Goal: Task Accomplishment & Management: Complete application form

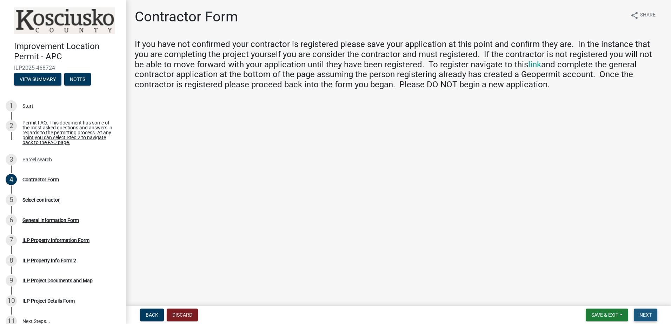
click at [649, 314] on span "Next" at bounding box center [646, 316] width 12 height 6
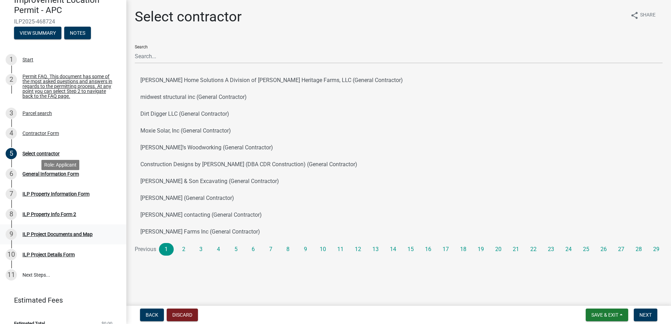
scroll to position [60, 0]
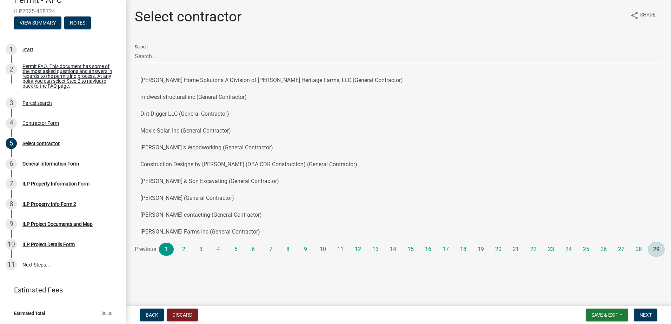
click at [657, 247] on link "29" at bounding box center [656, 249] width 15 height 13
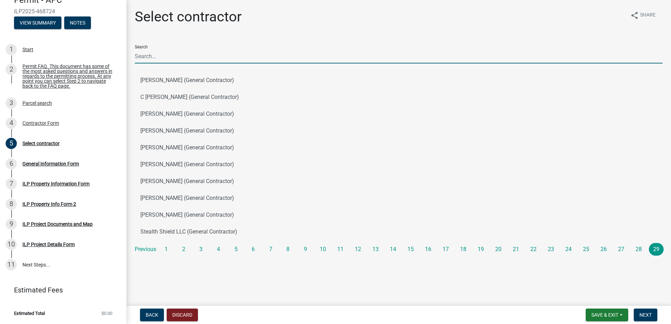
click at [160, 53] on input "Search" at bounding box center [399, 56] width 528 height 14
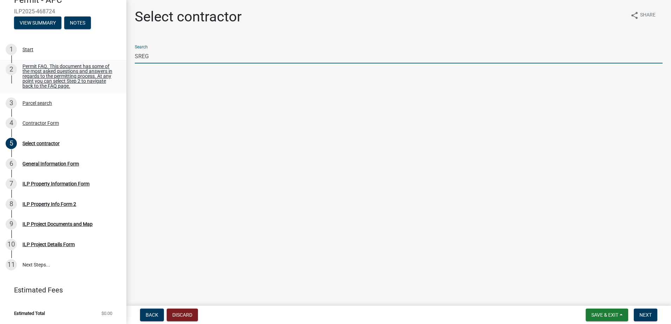
drag, startPoint x: 201, startPoint y: 56, endPoint x: 120, endPoint y: 57, distance: 80.4
click at [120, 57] on div "Improvement Location Permit - APC ILP2025-468724 View Summary Notes 1 Start 2 P…" at bounding box center [335, 162] width 671 height 324
type input "l"
type input "c"
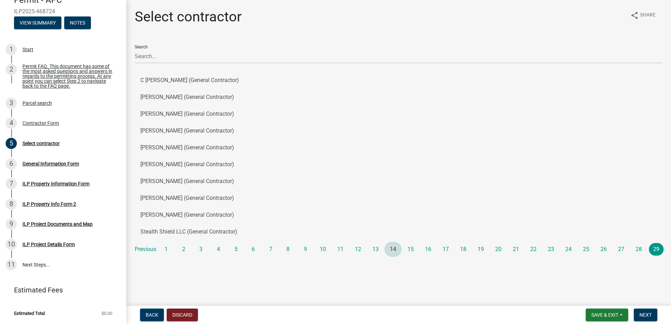
click at [392, 249] on link "14" at bounding box center [393, 249] width 15 height 13
click at [427, 251] on link "16" at bounding box center [428, 249] width 15 height 13
click at [446, 251] on link "17" at bounding box center [446, 249] width 15 height 13
click at [461, 250] on link "18" at bounding box center [463, 249] width 15 height 13
click at [502, 250] on link "20" at bounding box center [498, 249] width 15 height 13
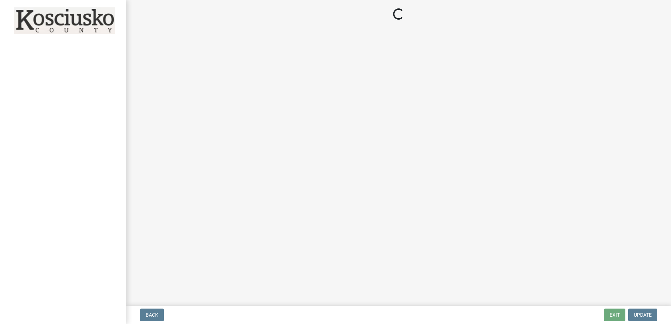
select select "Indiana"
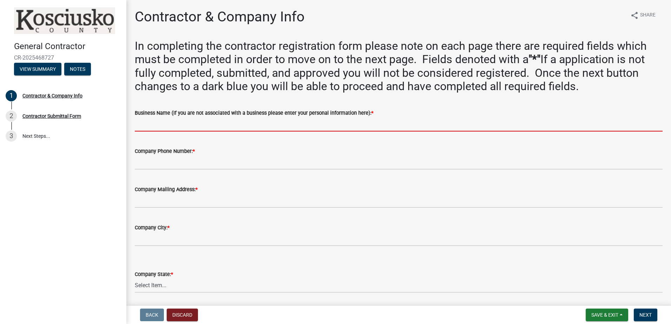
click at [180, 126] on input "Business Name (If you are not associated with a business please enter your pers…" at bounding box center [399, 124] width 528 height 14
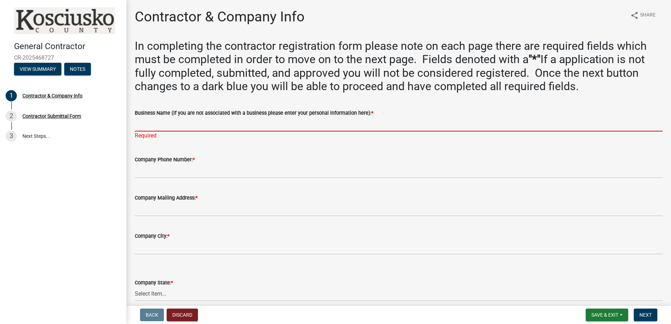
click at [166, 123] on input "Business Name (If you are not associated with a business please enter your pers…" at bounding box center [399, 124] width 528 height 14
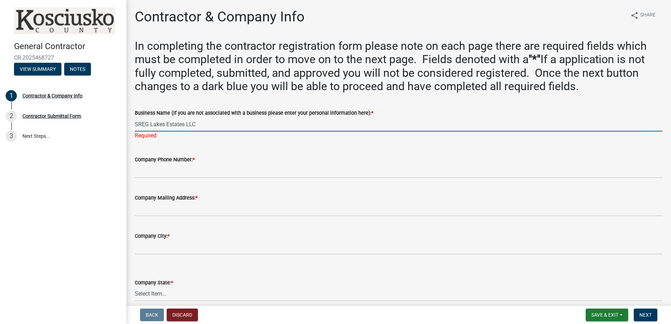
type input "SREG Lakes Estates LLC"
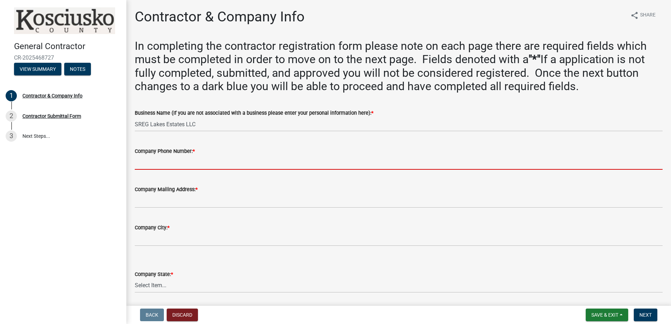
click at [163, 170] on wm-data-entity-input "Company Phone Number: *" at bounding box center [399, 156] width 528 height 38
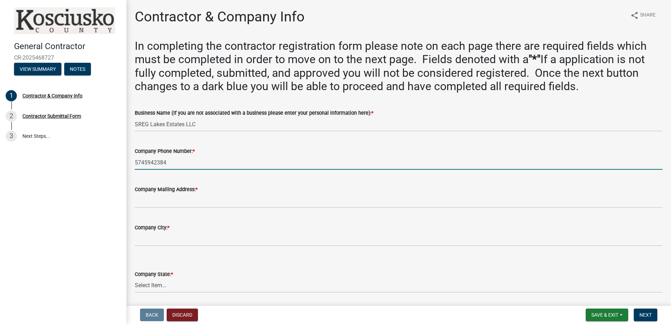
type input "5745942384"
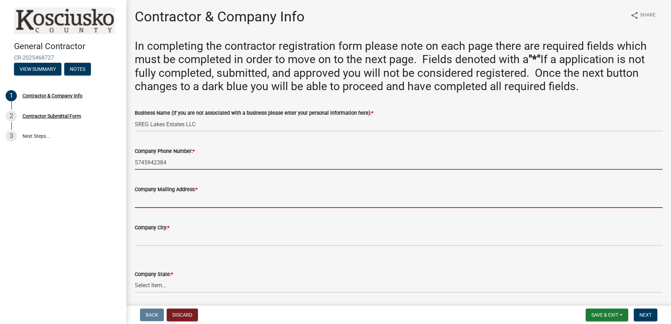
click at [181, 201] on input "Company Mailing Address: *" at bounding box center [399, 201] width 528 height 14
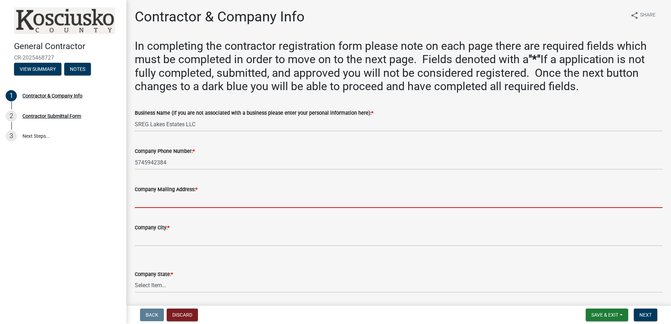
type input "[STREET_ADDRESS]"
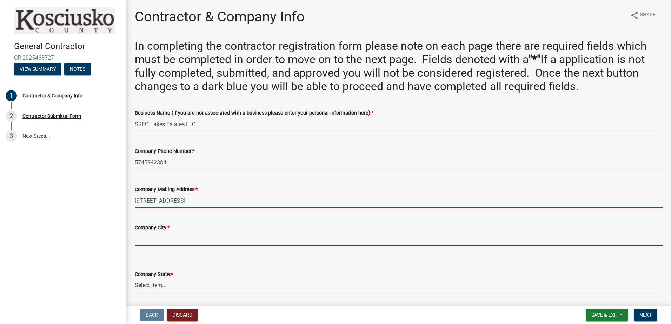
type input "Warsaw"
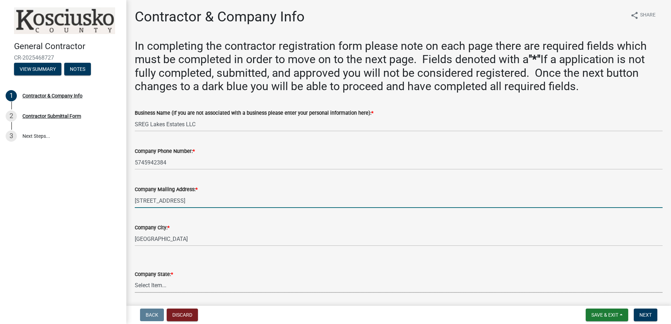
select select "IN"
type input "46582"
select select "IN"
type input "nrodriguez@mshapirorealestate.com"
type input "1 Ems 37 Lane"
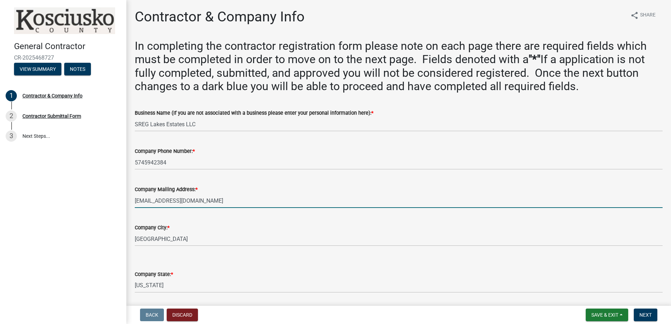
drag, startPoint x: 259, startPoint y: 202, endPoint x: 97, endPoint y: 203, distance: 162.2
click at [97, 203] on div "General Contractor CR-2025468727 View Summary Notes 1 Contractor & Company Info…" at bounding box center [335, 162] width 671 height 324
type input "1 Ems 37 Lane"
click at [213, 221] on div "Company City: * Warsaw" at bounding box center [399, 230] width 528 height 33
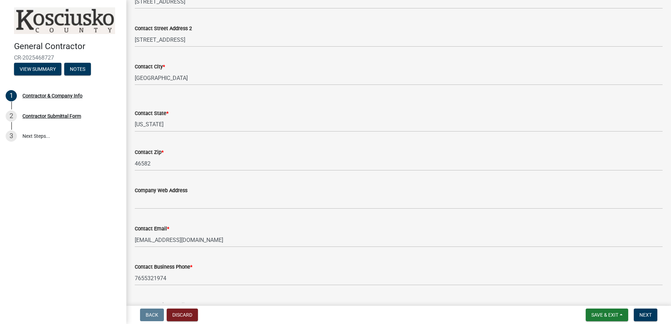
scroll to position [511, 0]
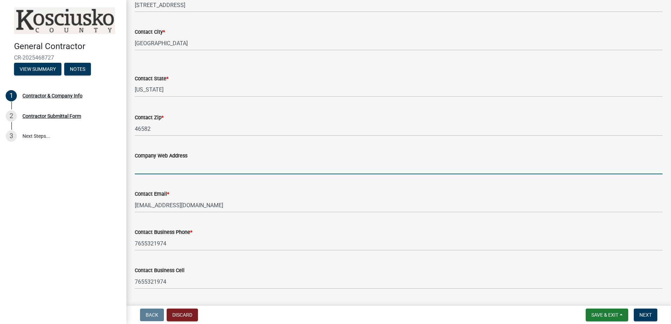
click at [193, 171] on input "Company Web Address" at bounding box center [399, 167] width 528 height 14
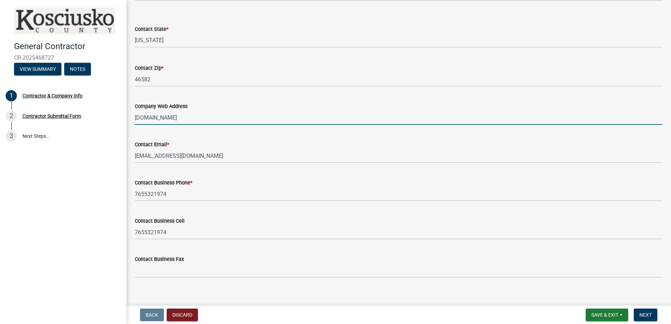
scroll to position [568, 0]
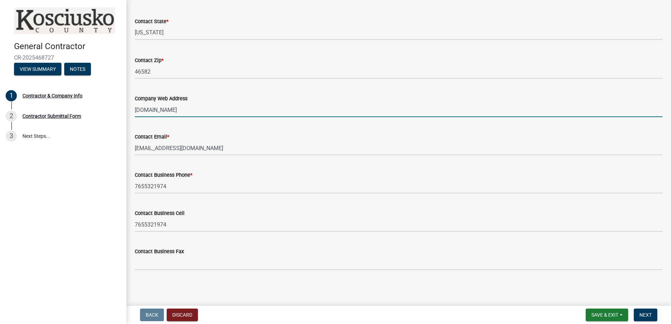
type input "lakesestatesmhc.com"
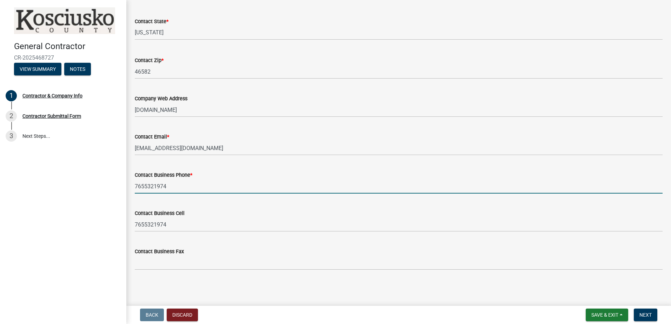
drag, startPoint x: 173, startPoint y: 186, endPoint x: 107, endPoint y: 186, distance: 65.7
click at [107, 186] on div "General Contractor CR-2025468727 View Summary Notes 1 Contractor & Company Info…" at bounding box center [335, 162] width 671 height 324
type input "5745942384"
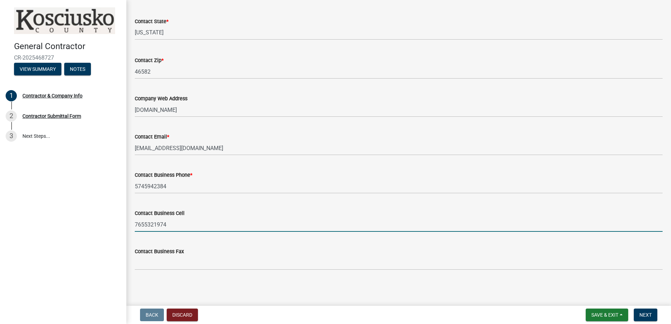
drag, startPoint x: 173, startPoint y: 225, endPoint x: 133, endPoint y: 234, distance: 41.2
click at [111, 225] on div "General Contractor CR-2025468727 View Summary Notes 1 Contractor & Company Info…" at bounding box center [335, 162] width 671 height 324
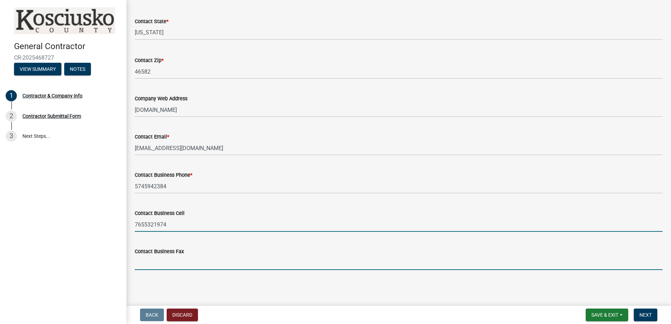
click at [195, 262] on input "Contact Business Fax" at bounding box center [399, 263] width 528 height 14
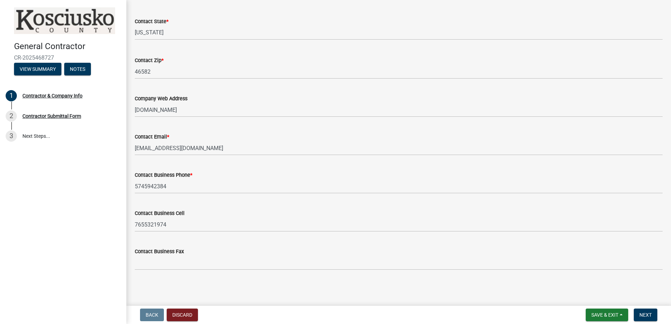
click at [650, 313] on span "Next" at bounding box center [646, 316] width 12 height 6
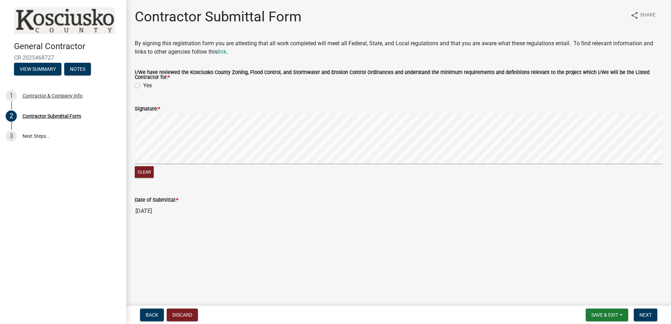
click at [148, 84] on label "Yes" at bounding box center [147, 85] width 9 height 8
click at [148, 84] on input "Yes" at bounding box center [145, 83] width 5 height 5
radio input "true"
click at [150, 177] on button "Clear" at bounding box center [144, 172] width 19 height 12
click at [644, 315] on span "Next" at bounding box center [646, 316] width 12 height 6
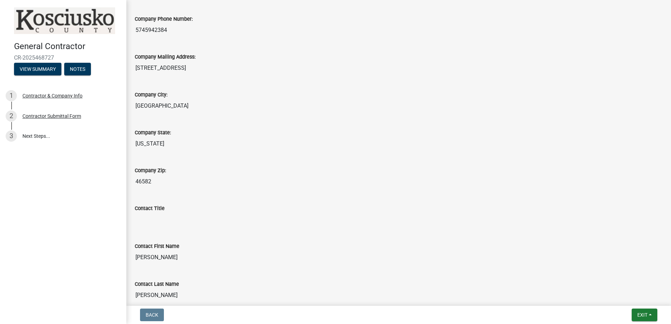
scroll to position [175, 0]
click at [155, 220] on input "Contact Title" at bounding box center [399, 221] width 528 height 14
click at [178, 224] on input "Contact Title" at bounding box center [399, 221] width 528 height 14
click at [179, 223] on input "Contact Title" at bounding box center [399, 221] width 528 height 14
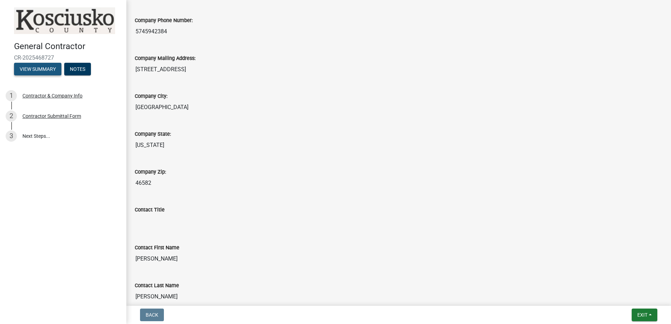
click at [40, 69] on button "View Summary" at bounding box center [37, 69] width 47 height 13
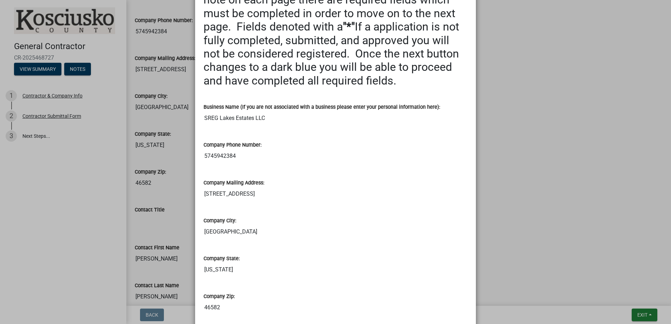
scroll to position [0, 0]
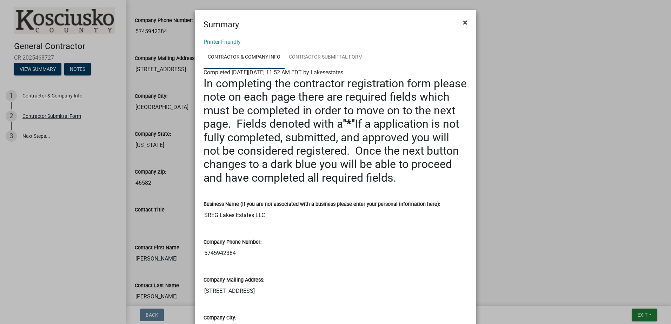
click at [464, 23] on span "×" at bounding box center [465, 23] width 5 height 10
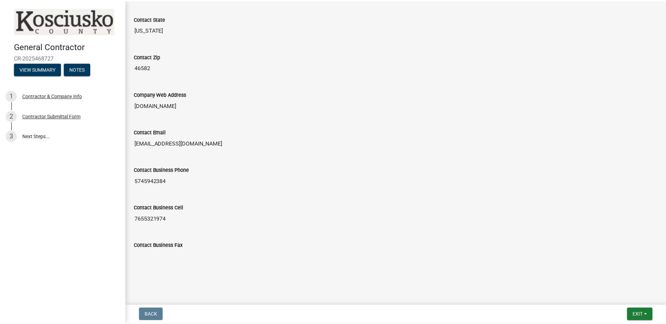
scroll to position [597, 0]
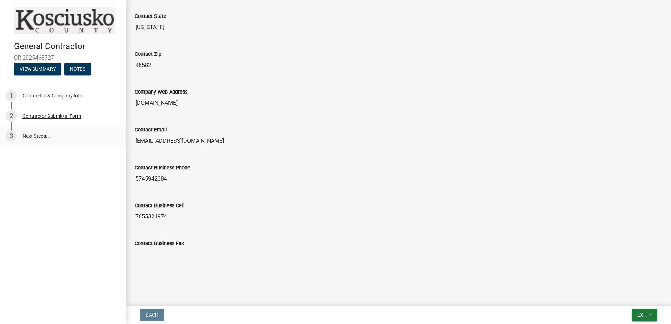
click at [32, 137] on link "3 Next Steps..." at bounding box center [63, 136] width 126 height 20
click at [639, 316] on span "Exit" at bounding box center [643, 316] width 10 height 6
click at [629, 301] on button "Save & Exit" at bounding box center [630, 297] width 56 height 17
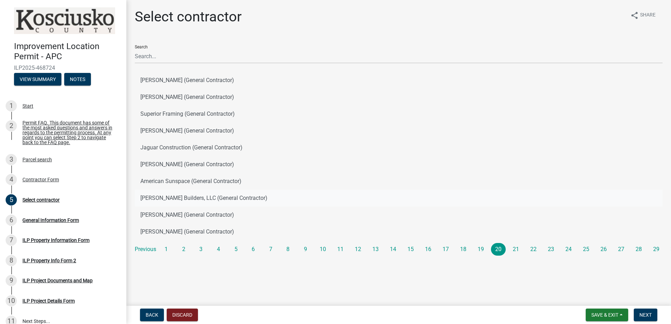
scroll to position [60, 0]
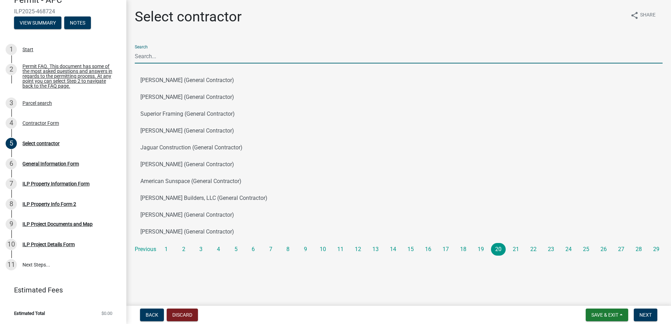
click at [163, 52] on input "Search" at bounding box center [399, 56] width 528 height 14
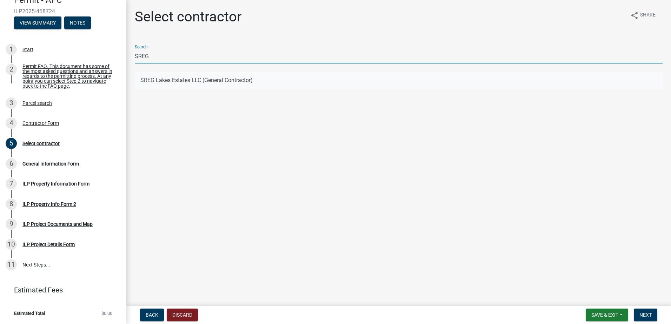
type input "SREG"
click at [176, 79] on button "SREG Lakes Estates LLC (General Contractor)" at bounding box center [399, 80] width 528 height 17
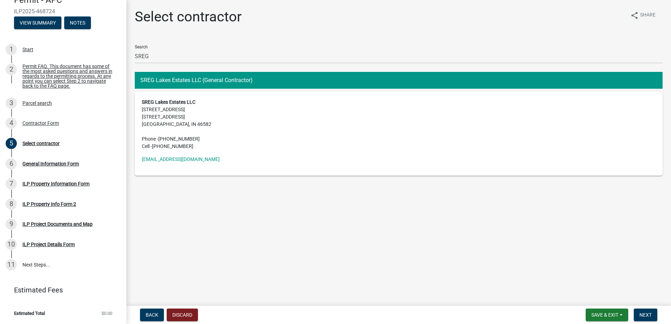
click at [231, 128] on address "SREG Lakes Estates LLC 1 Ems 37 Lane 1 Ems 37 Lane Warsaw, IN 46582 Phone - (57…" at bounding box center [399, 125] width 514 height 52
click at [646, 313] on span "Next" at bounding box center [646, 316] width 12 height 6
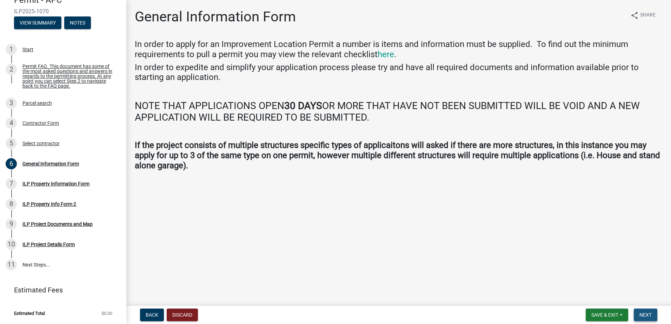
click at [652, 315] on span "Next" at bounding box center [646, 316] width 12 height 6
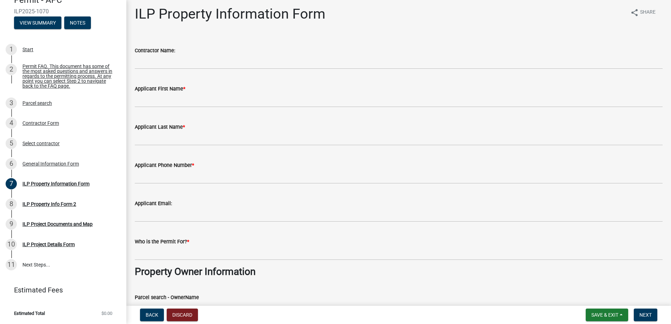
scroll to position [0, 0]
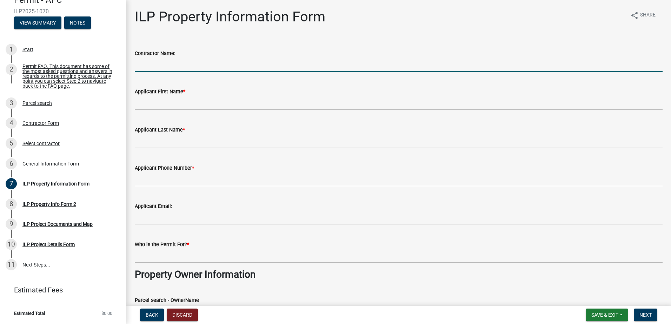
click at [152, 59] on input "Contractor Name:" at bounding box center [399, 65] width 528 height 14
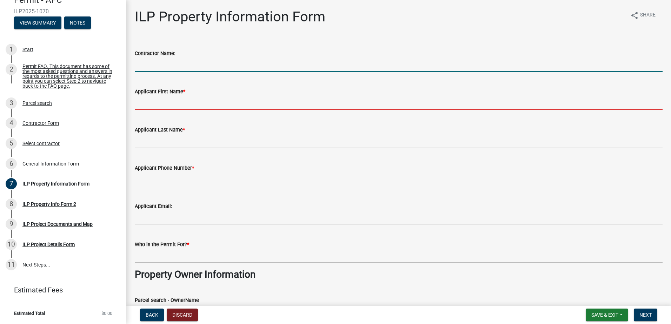
click at [196, 104] on input "Applicant First Name *" at bounding box center [399, 103] width 528 height 14
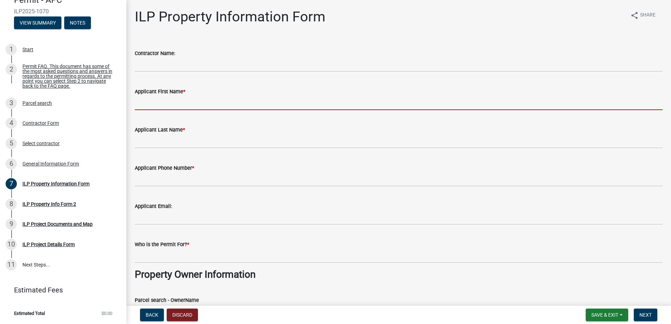
type input "Nadia"
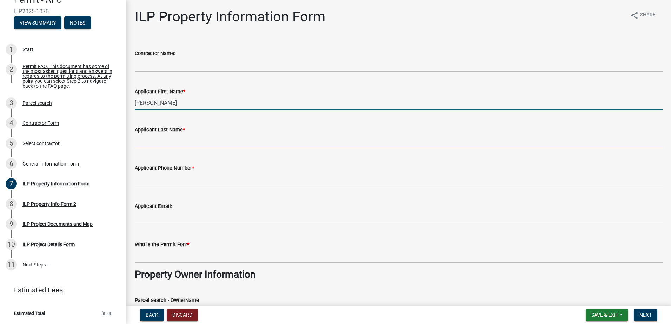
type input "Rodriguez"
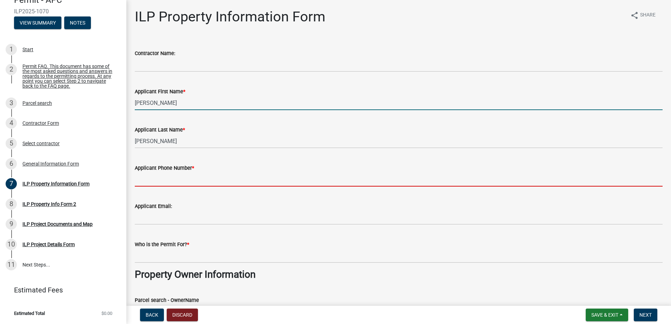
type input "7655321974"
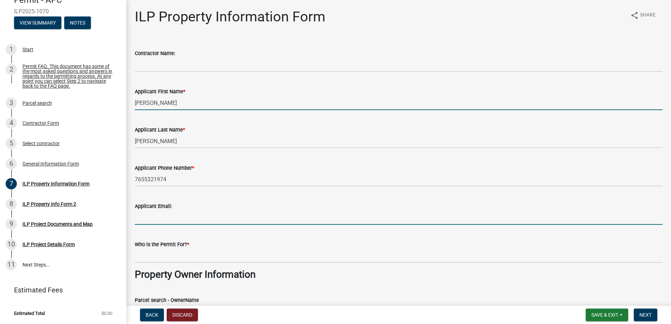
type input "nrodriguez@mshapirorealestate.com"
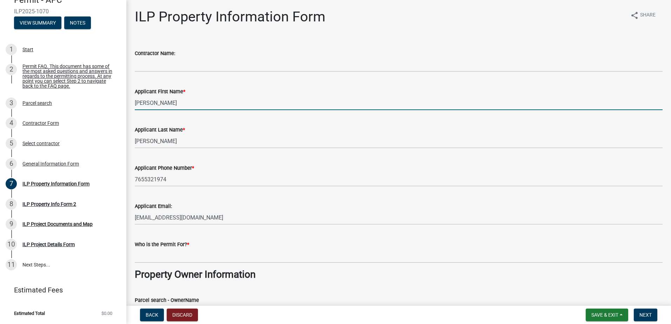
type input "Indiana"
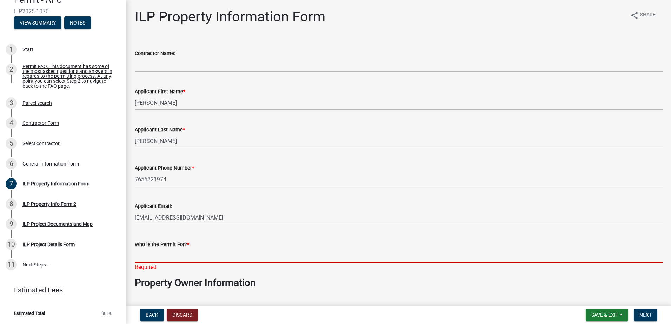
click at [202, 256] on input "Who is the Permit For? *" at bounding box center [399, 256] width 528 height 14
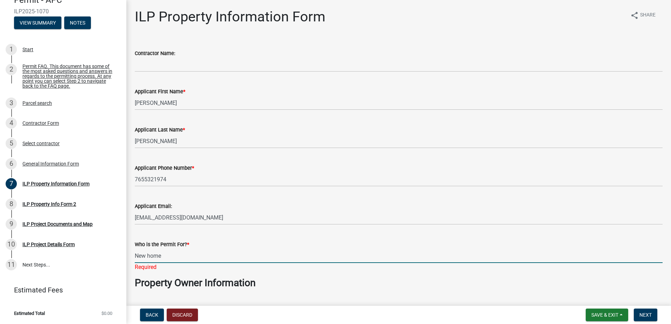
type input "New home"
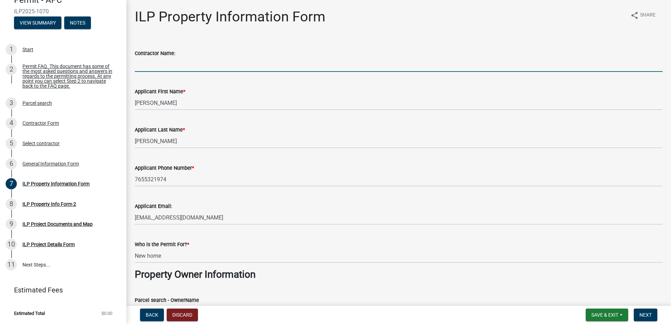
click at [175, 61] on input "Contractor Name:" at bounding box center [399, 65] width 528 height 14
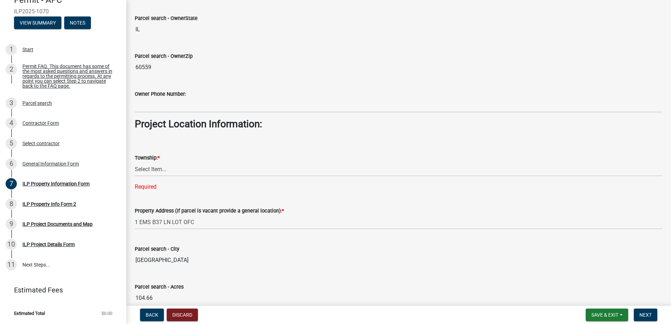
scroll to position [421, 0]
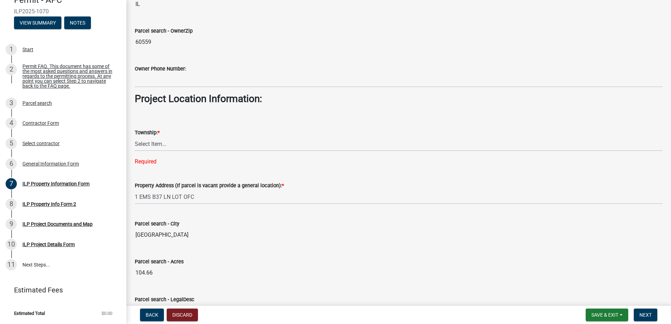
type input "SREG Lakes Estates"
click at [162, 145] on select "Select Item... Benton - Elkhart Co Clay Etna Franklin Harrison Jackson Jefferso…" at bounding box center [399, 144] width 528 height 14
click at [205, 136] on div "Township: *" at bounding box center [399, 133] width 528 height 8
click at [162, 145] on select "Select Item... Benton - Elkhart Co Clay Etna Franklin Harrison Jackson Jefferso…" at bounding box center [399, 144] width 528 height 14
click at [164, 143] on select "Select Item... Benton - Elkhart Co Clay Etna Franklin Harrison Jackson Jefferso…" at bounding box center [399, 144] width 528 height 14
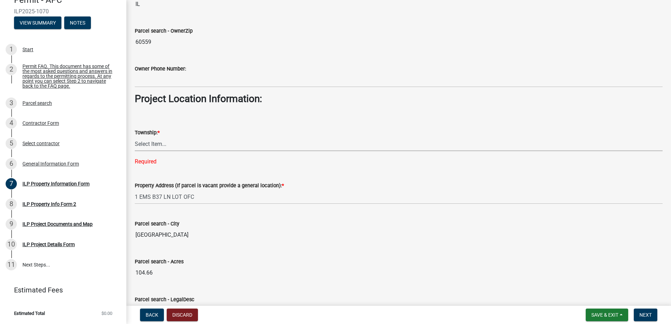
click at [182, 144] on select "Select Item... Benton - Elkhart Co Clay Etna Franklin Harrison Jackson Jefferso…" at bounding box center [399, 144] width 528 height 14
click at [135, 137] on select "Select Item... Benton - Elkhart Co Clay Etna Franklin Harrison Jackson Jefferso…" at bounding box center [399, 144] width 528 height 14
select select "adf60358-013e-4c9f-9dad-09561f394e7b"
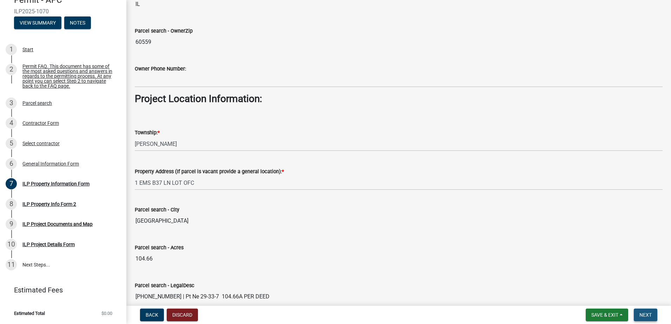
click at [646, 317] on span "Next" at bounding box center [646, 316] width 12 height 6
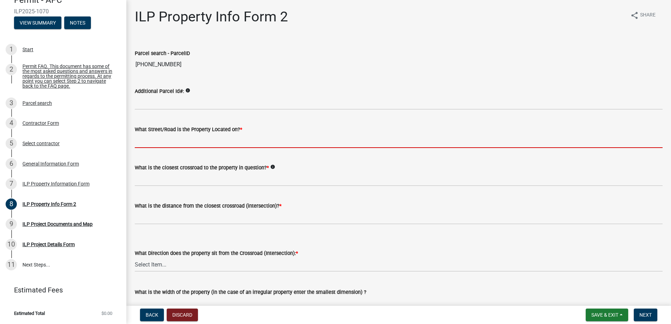
click at [274, 138] on input "What Street/Road is the Property Located on? *" at bounding box center [399, 141] width 528 height 14
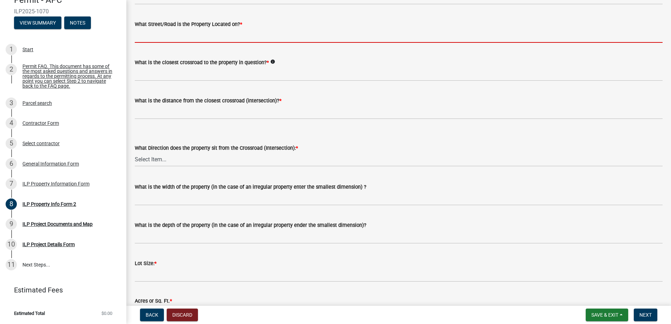
scroll to position [52, 0]
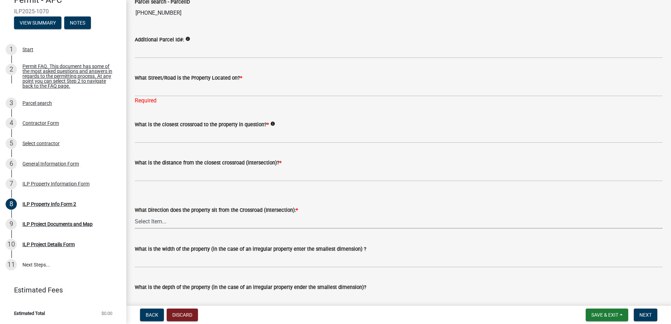
click at [296, 214] on div "What Direction does the property sit from the Crossroad (Intersection): * Selec…" at bounding box center [399, 217] width 528 height 23
click at [321, 198] on form "What Direction does the property sit from the Crossroad (Intersection): * Selec…" at bounding box center [399, 213] width 528 height 31
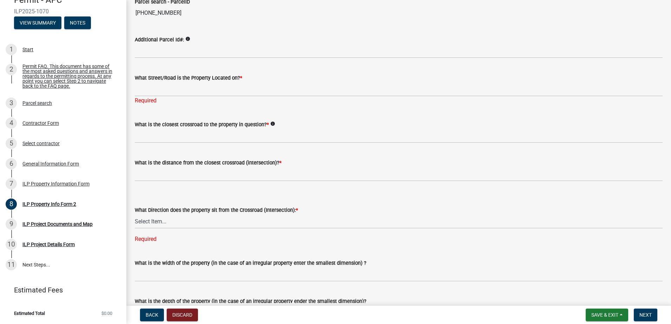
scroll to position [0, 0]
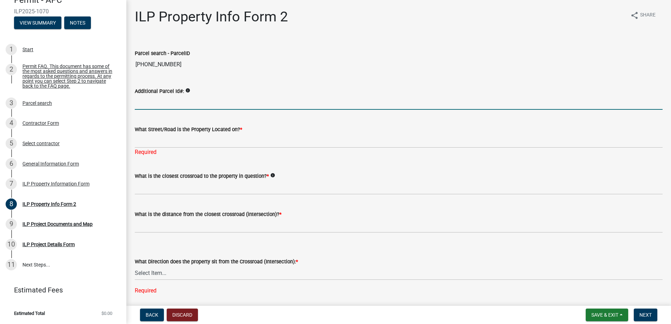
click at [165, 106] on input "Additional Parcel Id#:" at bounding box center [399, 103] width 528 height 14
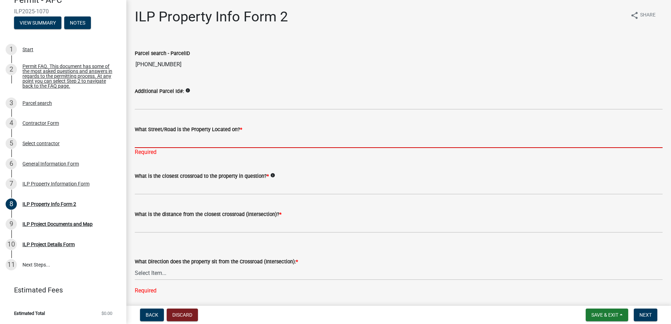
click at [169, 136] on input "What Street/Road is the Property Located on? *" at bounding box center [399, 141] width 528 height 14
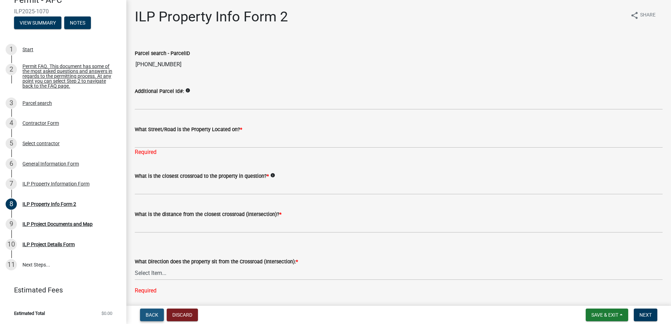
click at [154, 317] on span "Back" at bounding box center [152, 316] width 13 height 6
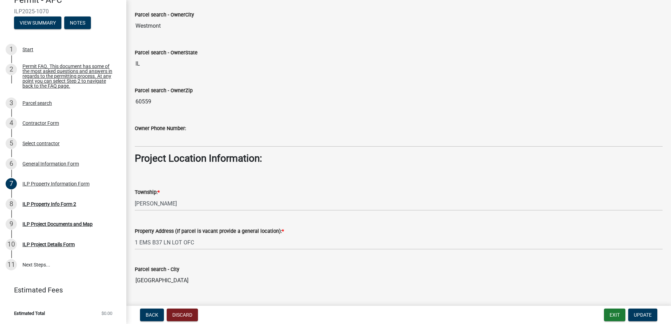
scroll to position [386, 0]
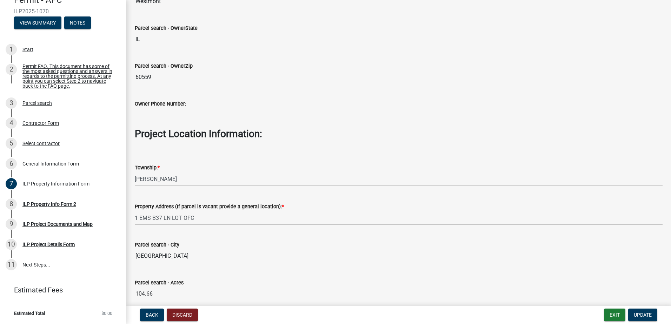
click at [157, 173] on select "Select Item... Benton - Elkhart Co Clay Etna Franklin Harrison Jackson Jefferso…" at bounding box center [399, 179] width 528 height 14
click at [135, 172] on select "Select Item... Benton - Elkhart Co Clay Etna Franklin Harrison Jackson Jefferso…" at bounding box center [399, 179] width 528 height 14
select select "8aeb2c27-db4f-4f65-83dd-c512a3678cb2"
click at [646, 317] on span "Update" at bounding box center [643, 316] width 18 height 6
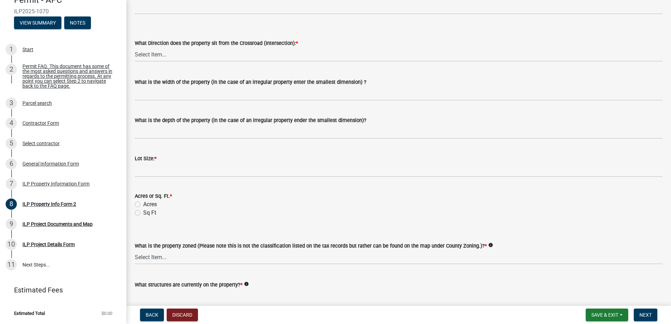
scroll to position [211, 0]
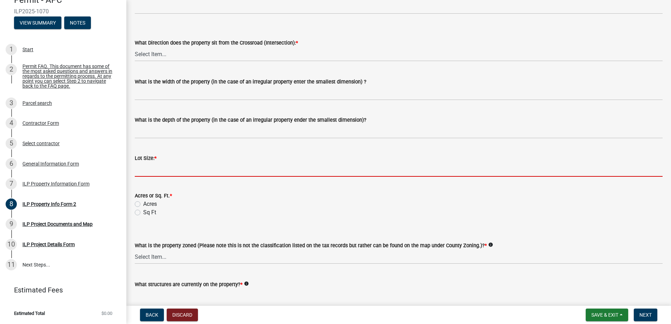
click at [173, 171] on input "text" at bounding box center [399, 170] width 528 height 14
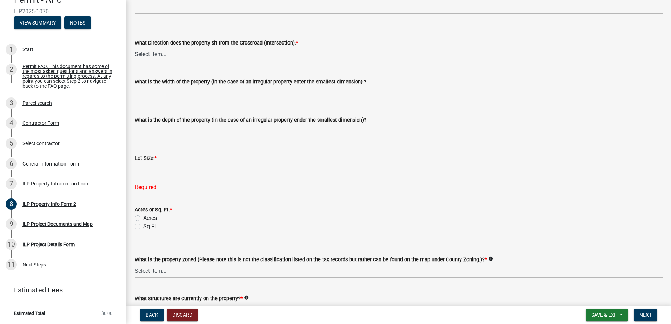
click at [155, 259] on div "What is the property zoned (Please note this is not the classification listed o…" at bounding box center [399, 267] width 528 height 23
click at [135, 264] on select "Select Item... Agricultural Agricultural 2 Commercial Environmental Industrial …" at bounding box center [399, 271] width 528 height 14
select select "1146270b-2111-4e23-bf7f-74ce85cf7041"
click at [387, 287] on div "What structures are currently on the property? * info" at bounding box center [399, 310] width 528 height 51
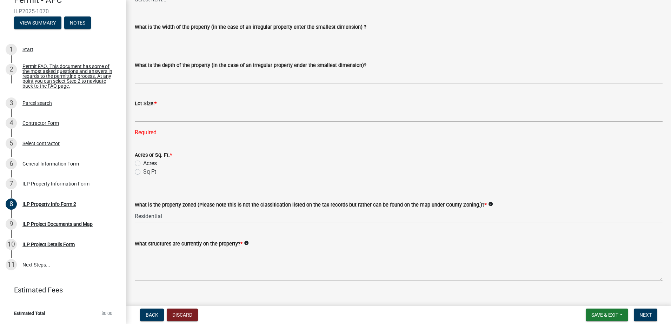
scroll to position [276, 0]
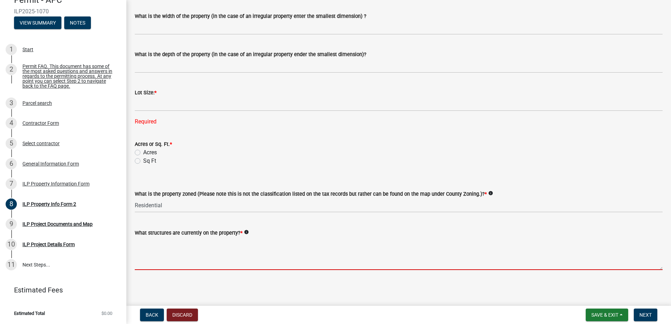
click at [210, 263] on textarea "What structures are currently on the property? *" at bounding box center [399, 253] width 528 height 33
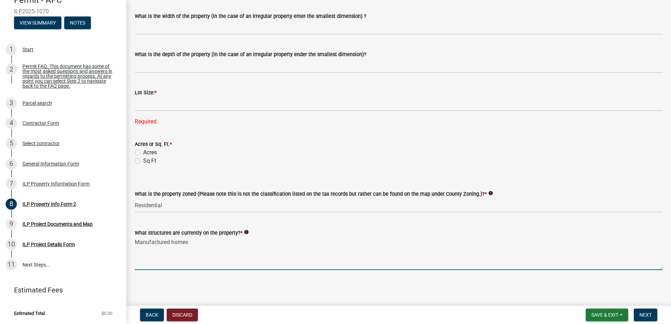
type textarea "Manufactured homes"
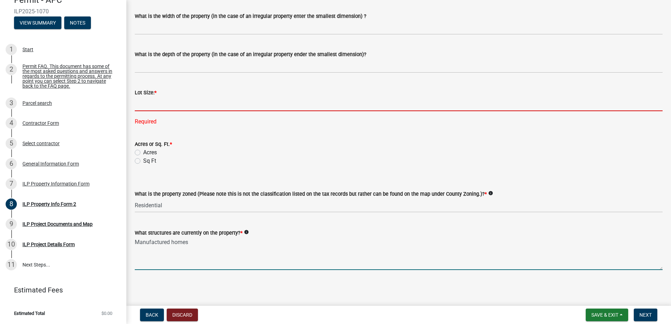
click at [148, 106] on input "text" at bounding box center [399, 104] width 528 height 14
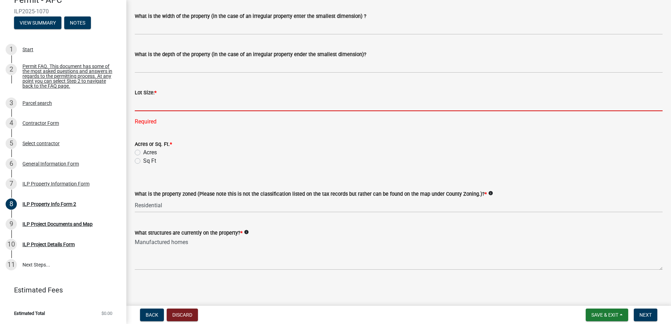
click at [143, 162] on label "Sq Ft" at bounding box center [149, 161] width 13 height 8
click at [143, 162] on input "Sq Ft" at bounding box center [145, 159] width 5 height 5
radio input "true"
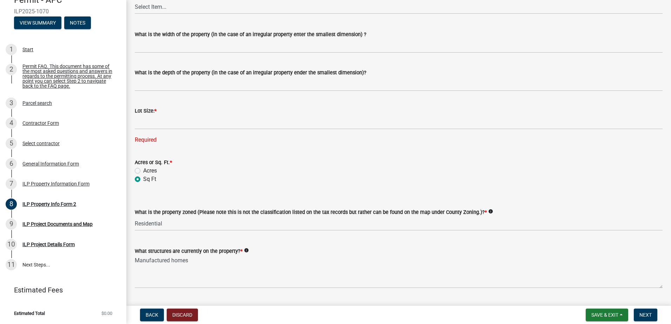
scroll to position [241, 0]
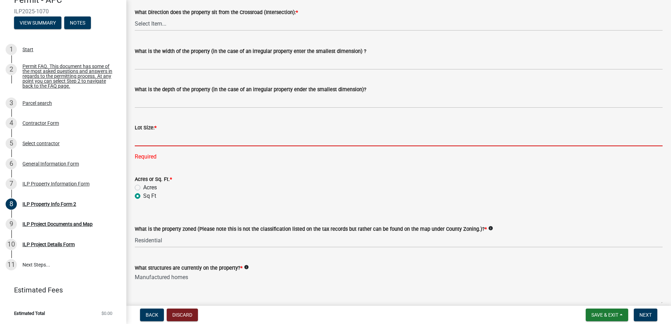
click at [145, 140] on input "text" at bounding box center [399, 139] width 528 height 14
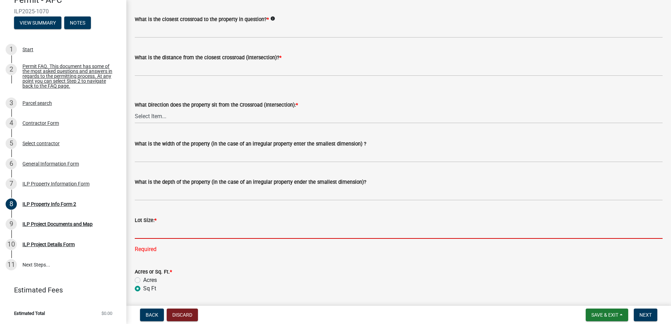
scroll to position [136, 0]
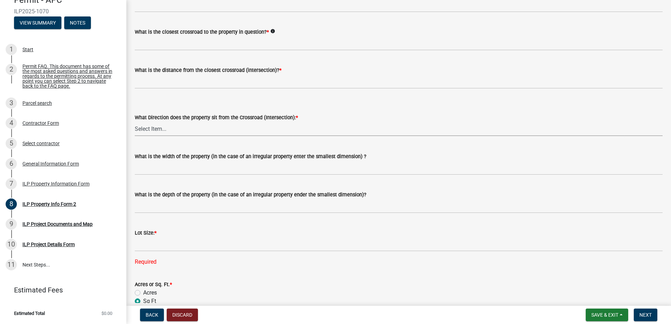
click at [176, 131] on select "Select Item... N NE NW S SE SW E W" at bounding box center [399, 129] width 528 height 14
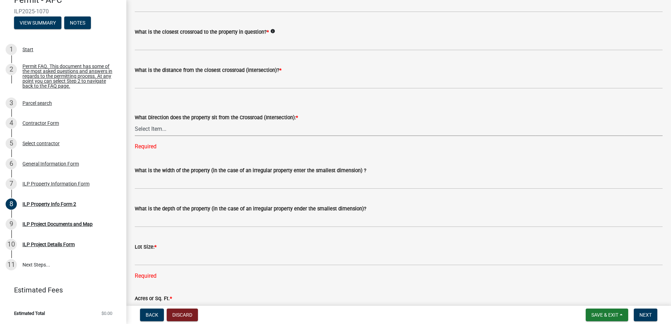
click at [189, 133] on select "Select Item... N NE NW S SE SW E W" at bounding box center [399, 129] width 528 height 14
click at [135, 122] on select "Select Item... N NE NW S SE SW E W" at bounding box center [399, 129] width 528 height 14
select select "7b11be74-d7bb-4878-8b50-4ecdc0000cbf"
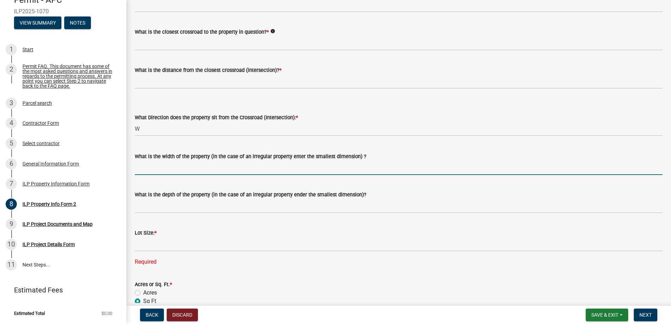
click at [171, 165] on input "What is the width of the property (in the case of an irregular property enter t…" at bounding box center [399, 168] width 528 height 14
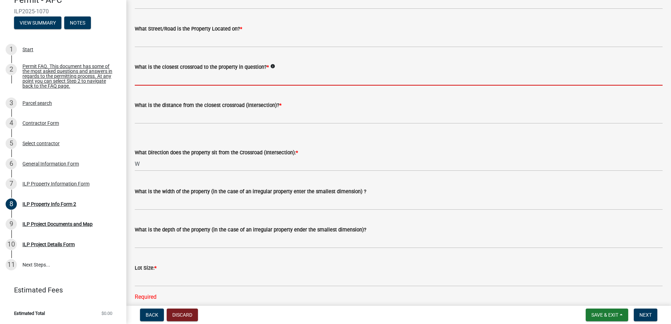
click at [208, 77] on input "What is the closest crossroad to the property in question? *" at bounding box center [399, 78] width 528 height 14
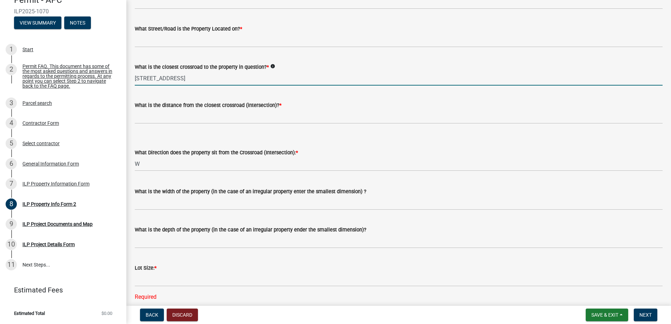
click at [157, 77] on input "1 ems B 37 Lane" at bounding box center [399, 78] width 528 height 14
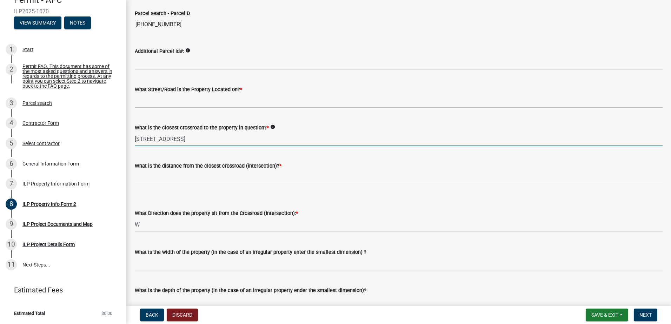
scroll to position [31, 0]
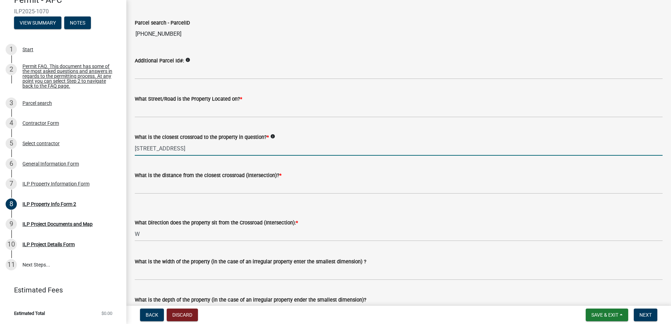
type input "1 ems B37 Lane"
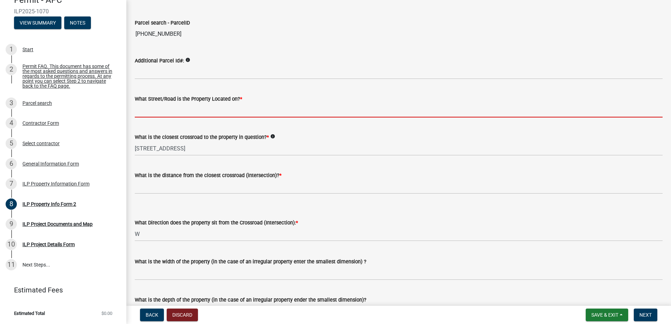
click at [201, 114] on input "What Street/Road is the Property Located on? *" at bounding box center [399, 110] width 528 height 14
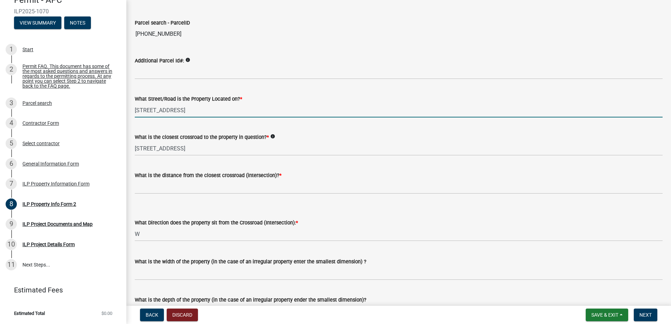
scroll to position [66, 0]
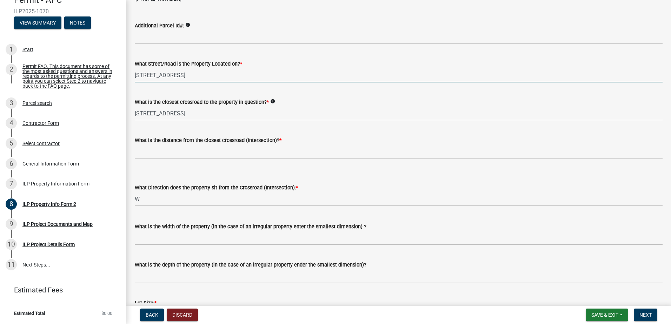
type input "1 Ems B37 Lane"
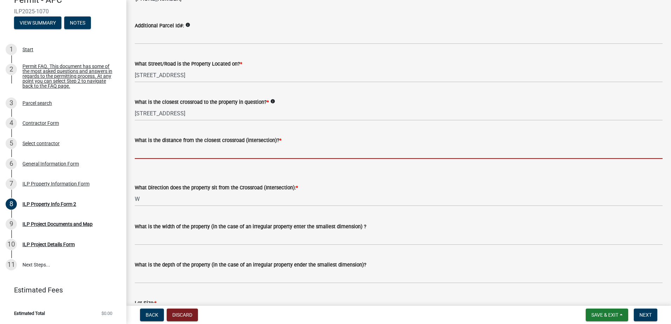
click at [158, 155] on input "text" at bounding box center [399, 152] width 528 height 14
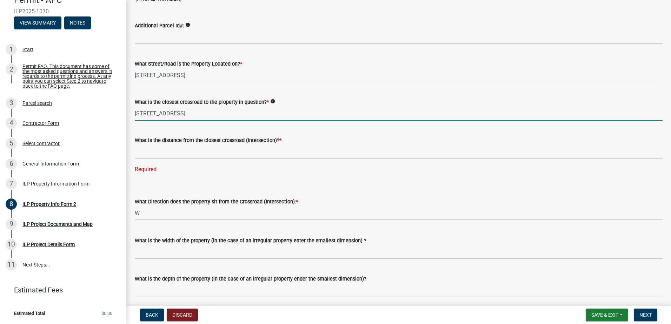
drag, startPoint x: 160, startPoint y: 112, endPoint x: 169, endPoint y: 113, distance: 9.5
click at [159, 112] on input "1 ems B37 Lane" at bounding box center [399, 113] width 528 height 14
type input "1 ems B36 Lane"
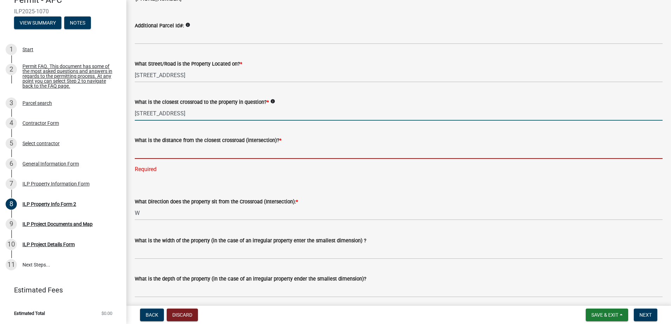
click at [151, 155] on input "text" at bounding box center [399, 152] width 528 height 14
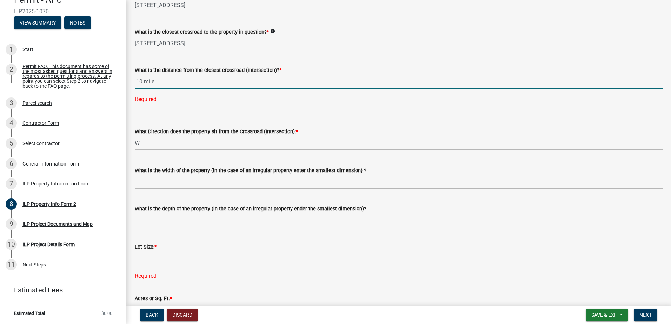
scroll to position [171, 0]
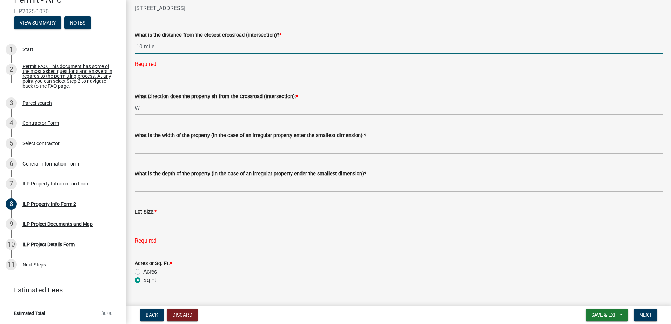
type input "0.1"
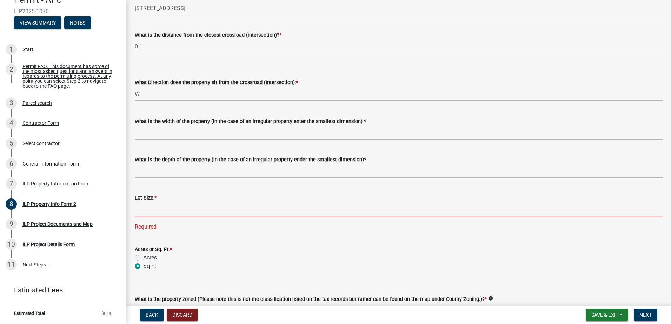
click at [149, 225] on div "Lot Size: * Required" at bounding box center [399, 207] width 528 height 47
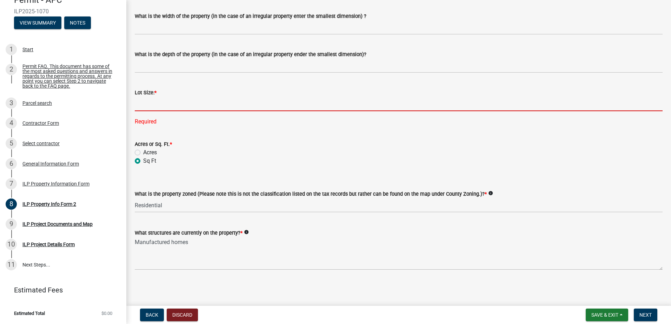
scroll to position [241, 0]
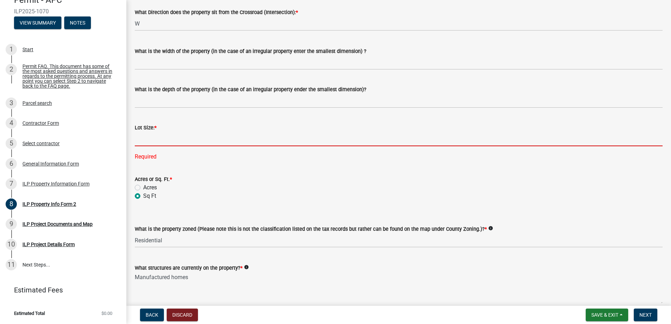
click at [160, 145] on input "text" at bounding box center [399, 139] width 528 height 14
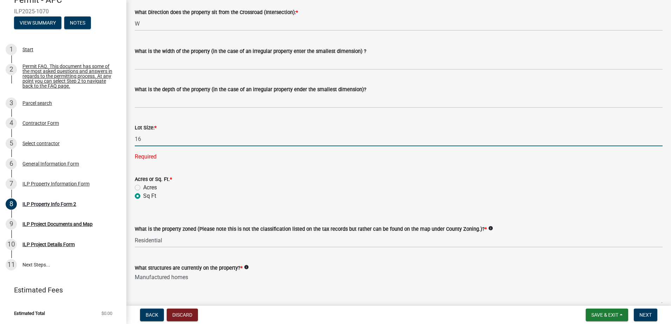
type input "1"
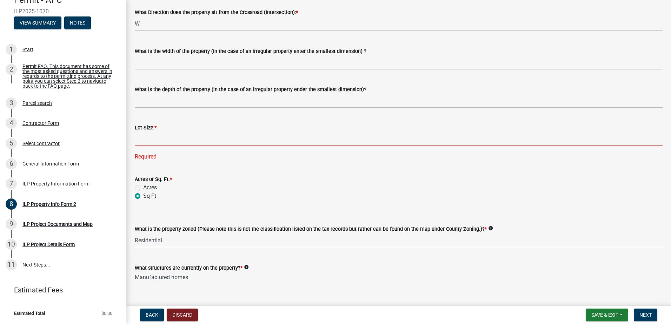
click at [147, 144] on input "text" at bounding box center [399, 139] width 528 height 14
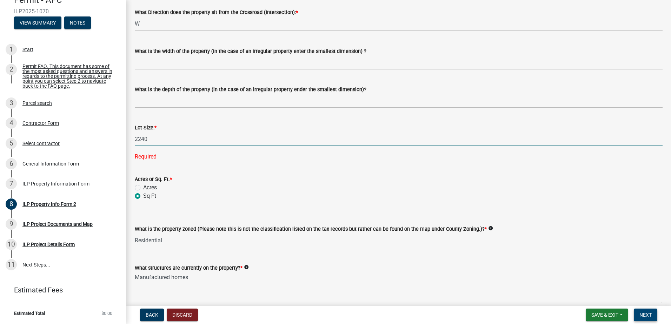
type input "2240"
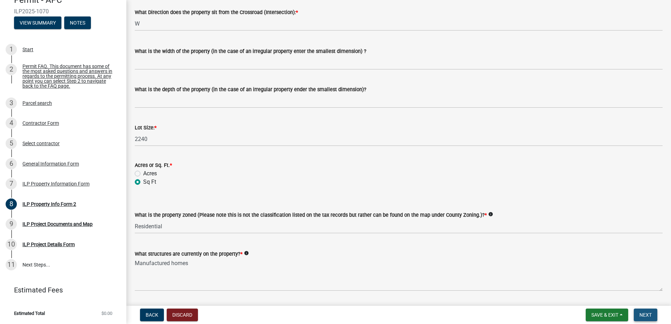
click at [645, 316] on span "Next" at bounding box center [646, 316] width 12 height 6
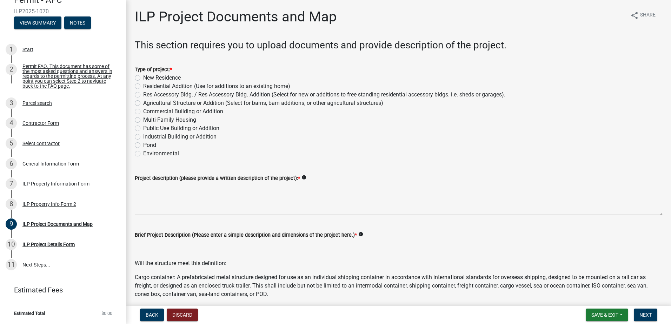
click at [143, 76] on label "New Residence" at bounding box center [162, 78] width 38 height 8
click at [143, 76] on input "New Residence" at bounding box center [145, 76] width 5 height 5
radio input "true"
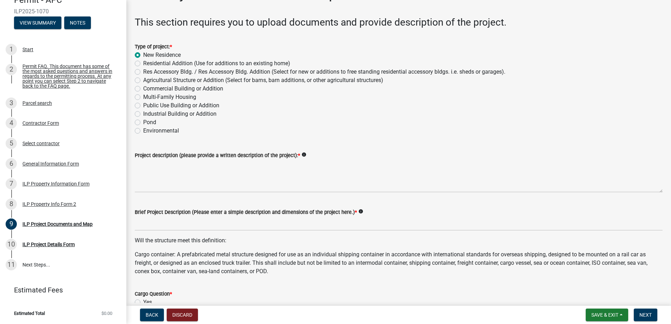
scroll to position [35, 0]
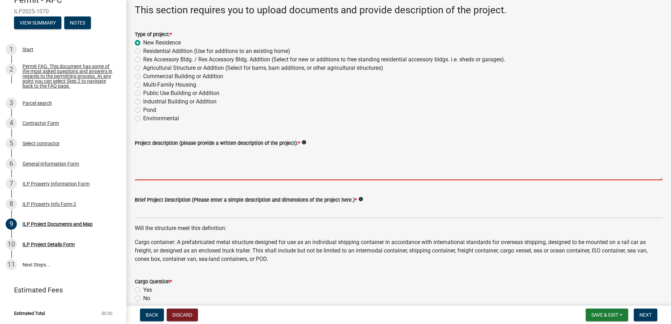
click at [208, 172] on textarea "Project description (please provide a written description of the project): *" at bounding box center [399, 163] width 528 height 33
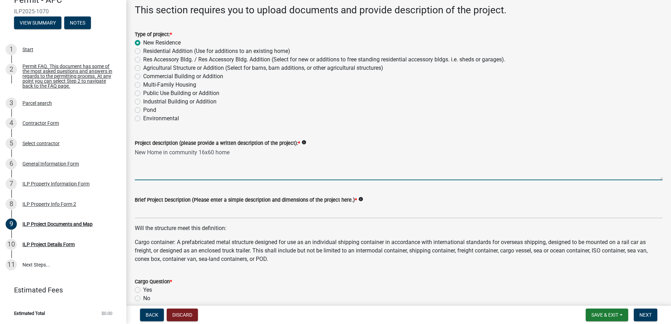
drag, startPoint x: 239, startPoint y: 156, endPoint x: 199, endPoint y: 152, distance: 40.2
click at [199, 152] on textarea "New Home in community 16x60 home" at bounding box center [399, 163] width 528 height 33
type textarea "New Home in community 16x60 home"
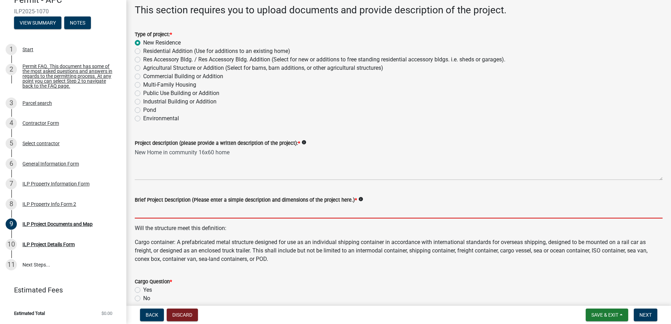
click at [176, 215] on input "Brief Project Description (Please enter a simple description and dimensions of …" at bounding box center [399, 211] width 528 height 14
paste input "16x60 home"
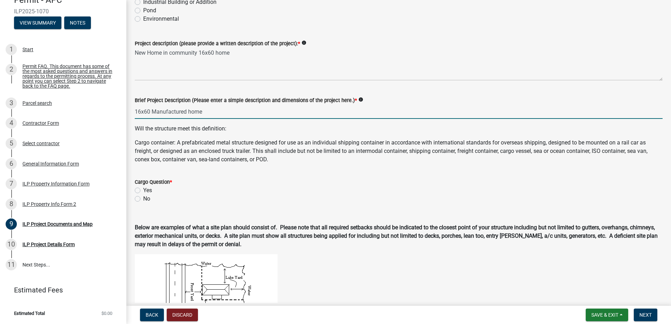
scroll to position [140, 0]
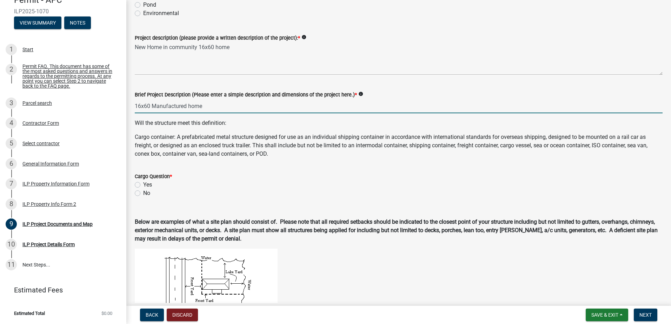
type input "16x60 Manufactured home"
click at [138, 192] on div "Cargo Question * Yes No" at bounding box center [399, 184] width 528 height 25
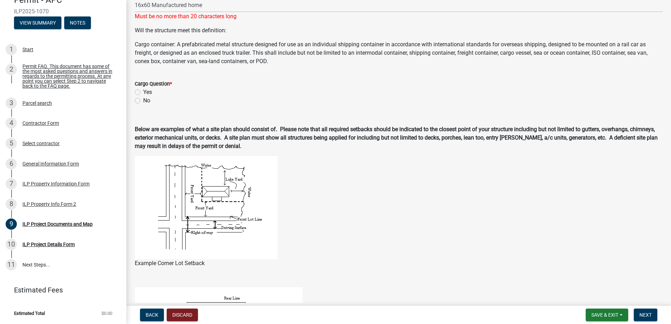
scroll to position [246, 0]
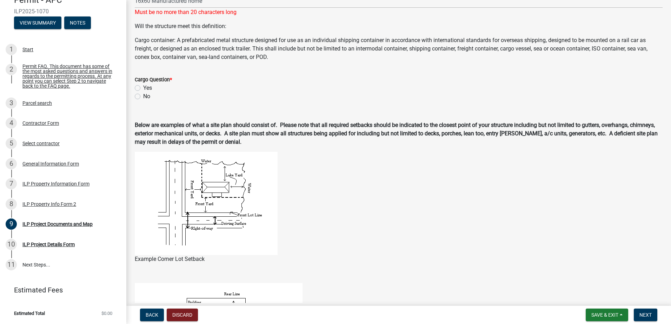
click at [134, 94] on div "Cargo Question * Yes No" at bounding box center [399, 84] width 539 height 34
click at [136, 99] on div "No" at bounding box center [399, 96] width 528 height 8
click at [143, 98] on label "No" at bounding box center [146, 96] width 7 height 8
click at [143, 97] on input "No" at bounding box center [145, 94] width 5 height 5
radio input "true"
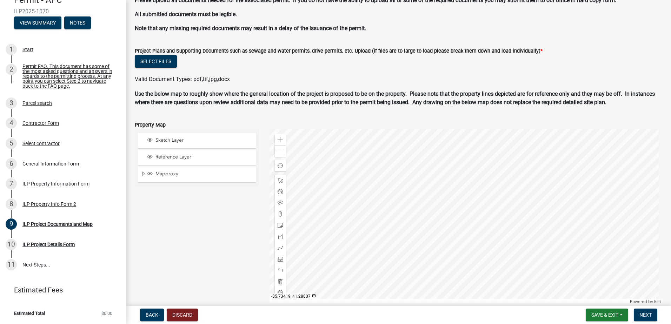
scroll to position [687, 0]
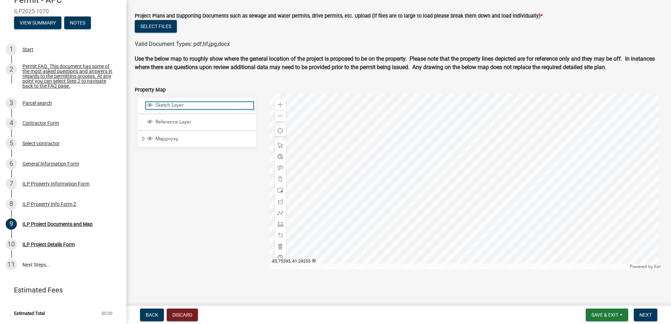
click at [159, 104] on span "Sketch Layer" at bounding box center [204, 105] width 100 height 6
click at [453, 185] on div at bounding box center [467, 182] width 394 height 176
click at [473, 248] on div at bounding box center [467, 182] width 394 height 176
click at [480, 196] on div at bounding box center [467, 182] width 394 height 176
click at [478, 200] on div at bounding box center [467, 182] width 394 height 176
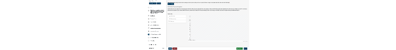
scroll to position [652, 0]
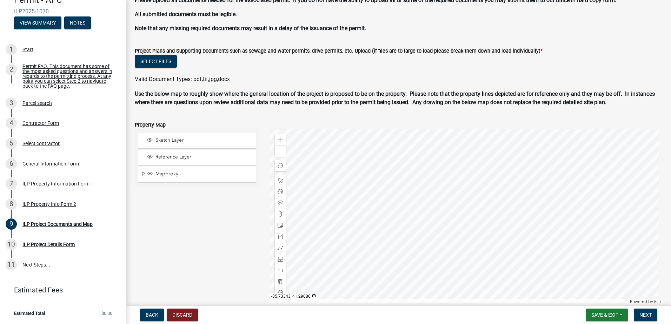
click at [449, 191] on div at bounding box center [467, 217] width 394 height 176
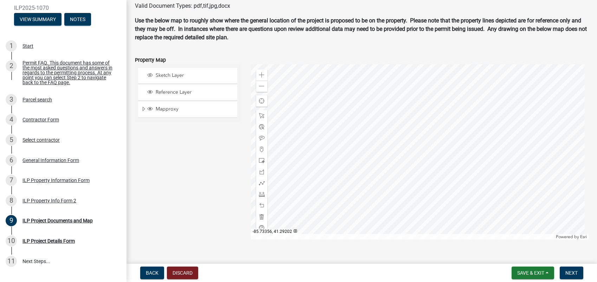
scroll to position [746, 0]
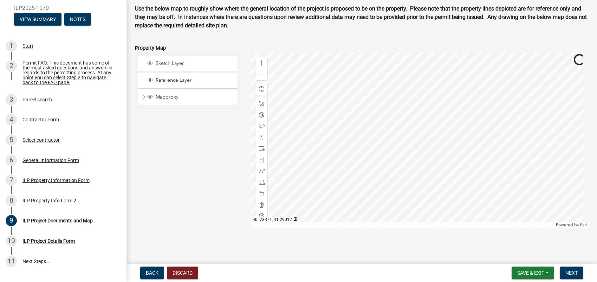
click at [413, 123] on div at bounding box center [419, 140] width 337 height 176
click at [259, 146] on span at bounding box center [262, 149] width 6 height 6
click at [425, 149] on div at bounding box center [419, 140] width 337 height 176
click at [399, 128] on div at bounding box center [419, 140] width 337 height 176
click at [425, 130] on div at bounding box center [419, 140] width 337 height 176
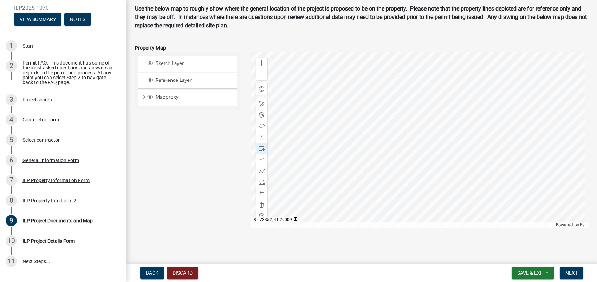
click at [428, 127] on div at bounding box center [419, 140] width 337 height 176
click at [420, 119] on div at bounding box center [419, 140] width 337 height 176
click at [176, 65] on span "Sketch Layer" at bounding box center [194, 63] width 81 height 6
click at [415, 147] on div at bounding box center [419, 140] width 337 height 176
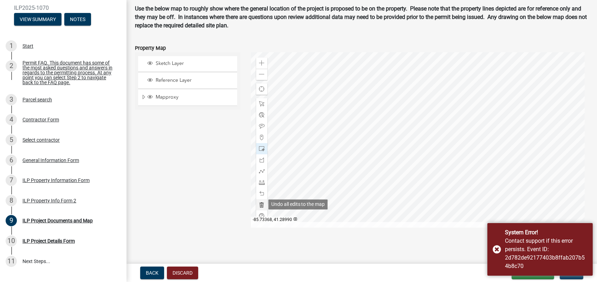
click at [262, 201] on div at bounding box center [261, 204] width 11 height 11
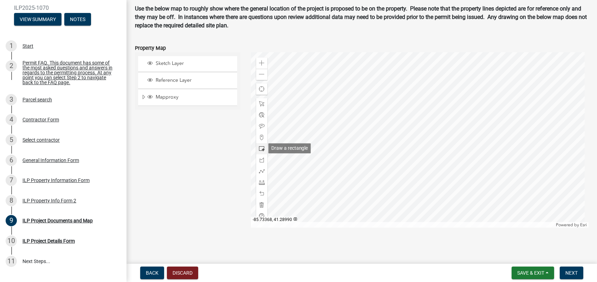
click at [262, 149] on span at bounding box center [262, 149] width 6 height 6
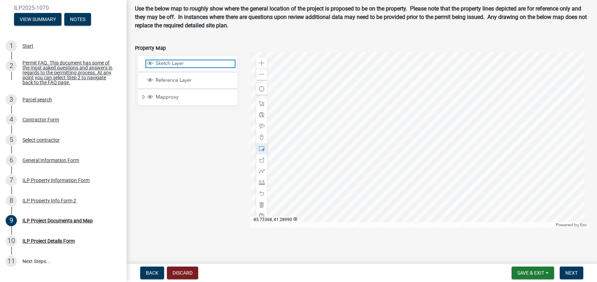
click at [169, 65] on span "Sketch Layer" at bounding box center [194, 63] width 81 height 6
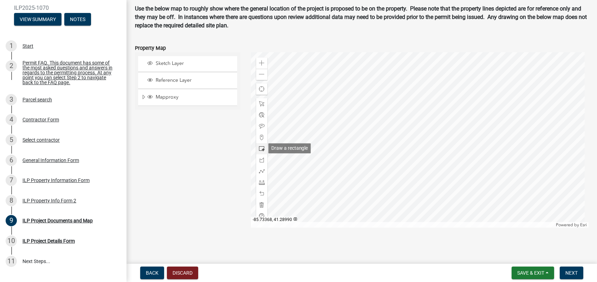
click at [259, 148] on span at bounding box center [262, 149] width 6 height 6
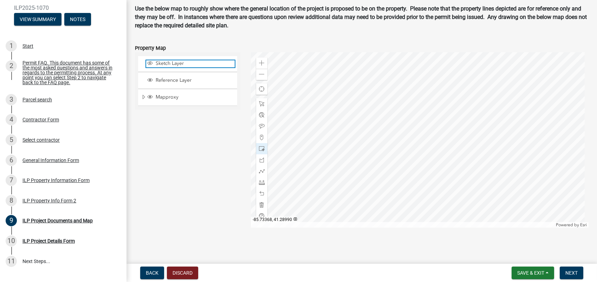
click at [157, 63] on span "Sketch Layer" at bounding box center [194, 63] width 81 height 6
click at [141, 97] on span "Expand" at bounding box center [144, 97] width 6 height 7
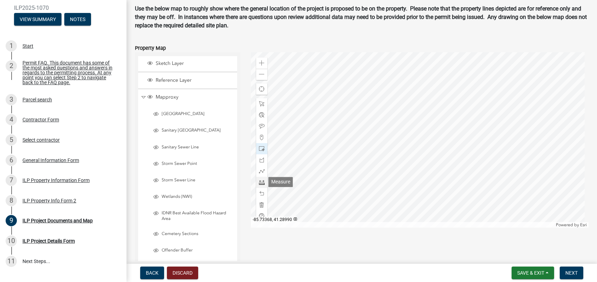
click at [261, 184] on span at bounding box center [262, 183] width 6 height 6
click at [140, 98] on div "Mapproxy" at bounding box center [187, 97] width 99 height 15
click at [143, 100] on div "Mapproxy" at bounding box center [187, 97] width 99 height 15
drag, startPoint x: 142, startPoint y: 95, endPoint x: 152, endPoint y: 70, distance: 26.6
click at [142, 94] on span "Collapse" at bounding box center [143, 97] width 5 height 7
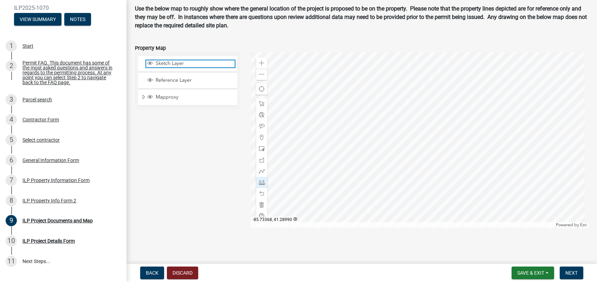
click at [155, 63] on span "Sketch Layer" at bounding box center [194, 63] width 81 height 6
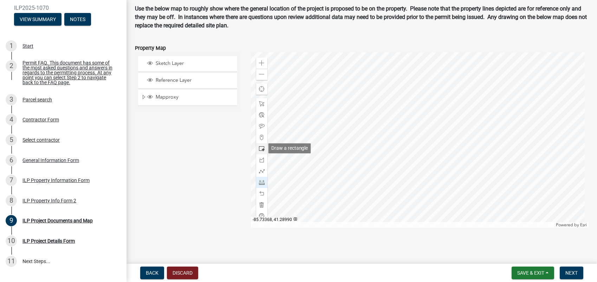
click at [261, 147] on span at bounding box center [262, 149] width 6 height 6
click at [259, 104] on span at bounding box center [262, 104] width 6 height 6
click at [261, 214] on span at bounding box center [262, 216] width 6 height 6
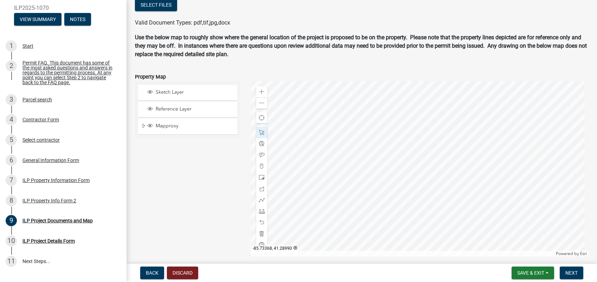
scroll to position [711, 0]
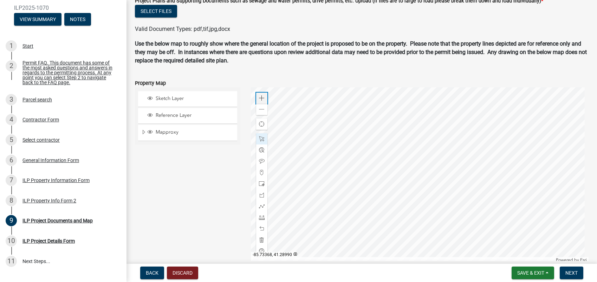
click at [259, 99] on span at bounding box center [262, 99] width 6 height 6
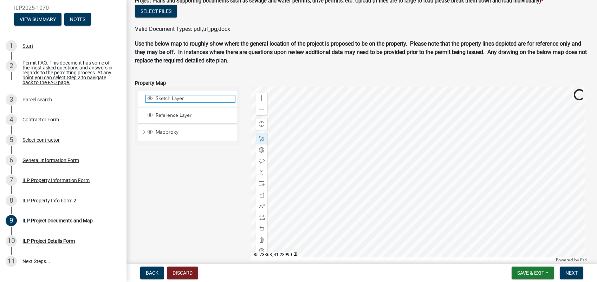
click at [168, 99] on span "Sketch Layer" at bounding box center [194, 99] width 81 height 6
click at [261, 126] on span "Find my location" at bounding box center [262, 124] width 6 height 6
click at [262, 122] on span "Find my location" at bounding box center [262, 124] width 6 height 6
click at [171, 98] on span "Sketch Layer" at bounding box center [194, 99] width 81 height 6
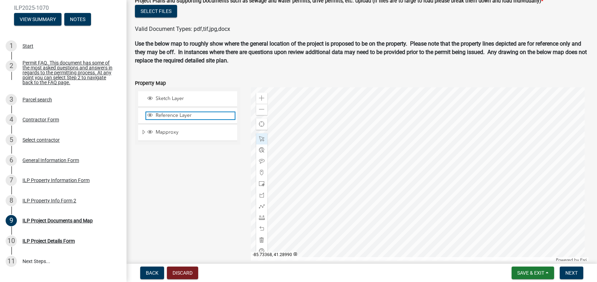
click at [185, 114] on span "Reference Layer" at bounding box center [194, 115] width 81 height 6
click at [175, 116] on span "Reference Layer" at bounding box center [194, 115] width 81 height 6
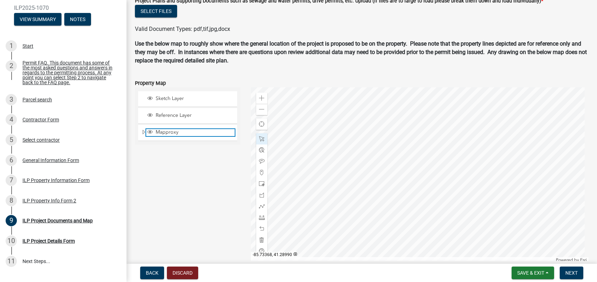
click at [167, 130] on span "Mapproxy" at bounding box center [194, 132] width 81 height 6
click at [149, 130] on span "Layer List" at bounding box center [150, 132] width 6 height 6
click at [145, 130] on span "Expand" at bounding box center [144, 132] width 6 height 7
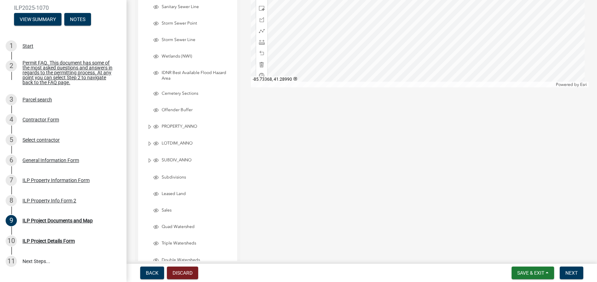
scroll to position [921, 0]
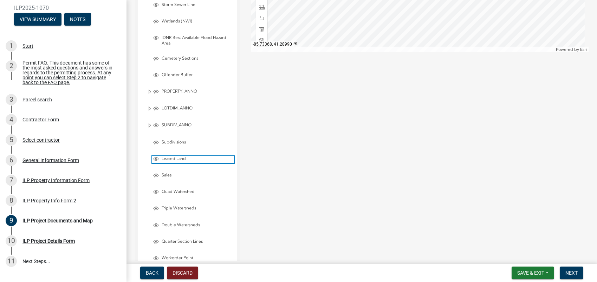
click at [175, 159] on span "Leased Land" at bounding box center [197, 159] width 74 height 6
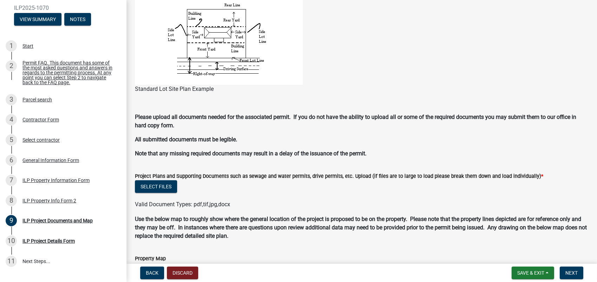
scroll to position [500, 0]
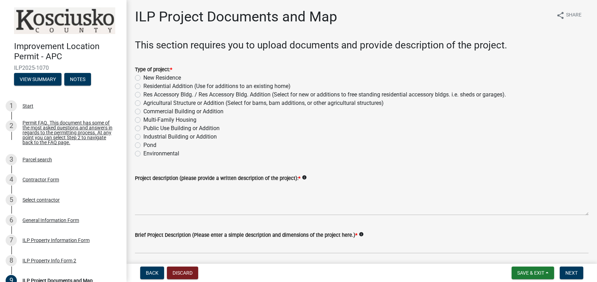
click at [143, 77] on label "New Residence" at bounding box center [162, 78] width 38 height 8
click at [143, 77] on input "New Residence" at bounding box center [145, 76] width 5 height 5
radio input "true"
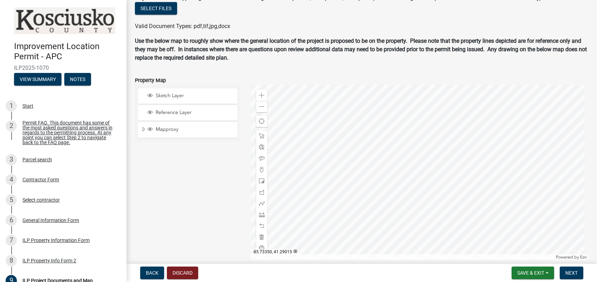
scroll to position [702, 0]
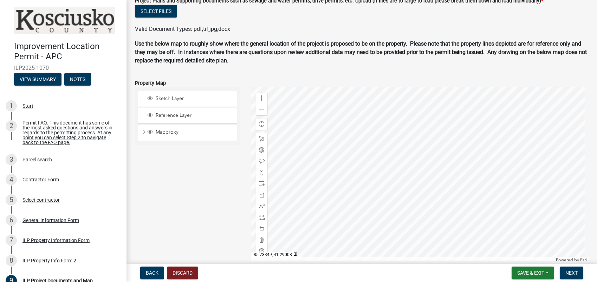
click at [491, 152] on div at bounding box center [419, 175] width 337 height 176
click at [259, 184] on span at bounding box center [262, 184] width 6 height 6
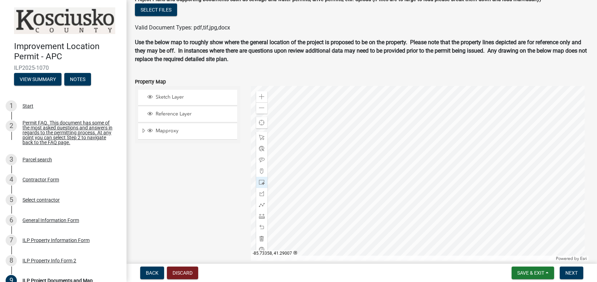
click at [476, 152] on div at bounding box center [419, 174] width 337 height 176
click at [567, 271] on span "Next" at bounding box center [571, 273] width 12 height 6
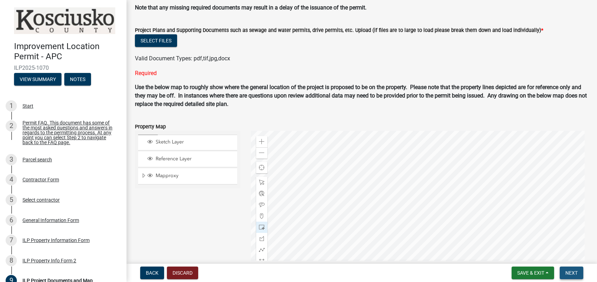
scroll to position [735, 0]
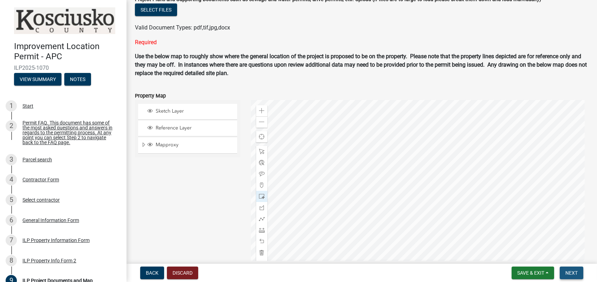
click at [574, 275] on span "Next" at bounding box center [571, 273] width 12 height 6
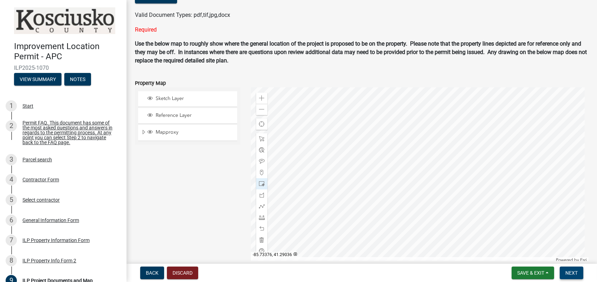
scroll to position [782, 0]
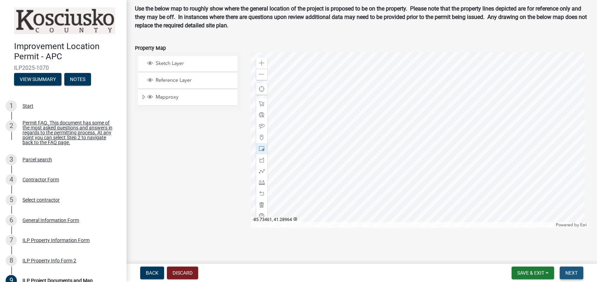
click at [569, 271] on span "Next" at bounding box center [571, 273] width 12 height 6
click at [570, 274] on span "Next" at bounding box center [571, 273] width 12 height 6
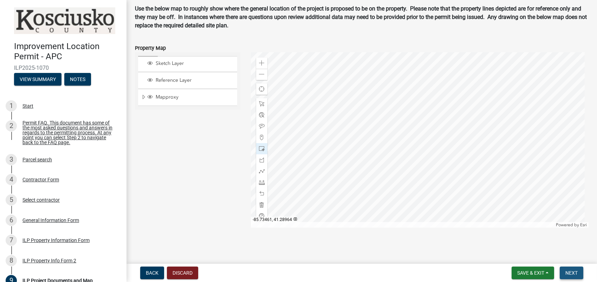
click at [570, 274] on span "Next" at bounding box center [571, 273] width 12 height 6
click at [259, 183] on span at bounding box center [262, 183] width 6 height 6
click at [441, 126] on div at bounding box center [419, 140] width 337 height 176
click at [447, 121] on div at bounding box center [419, 140] width 337 height 176
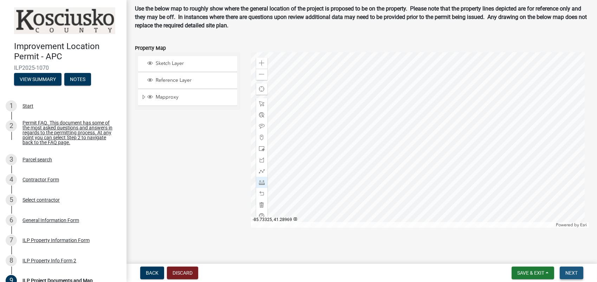
click at [574, 277] on button "Next" at bounding box center [571, 273] width 24 height 13
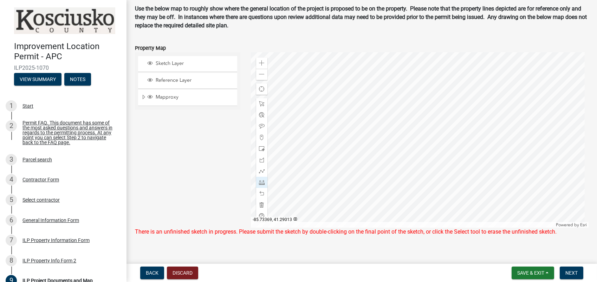
click at [461, 119] on div at bounding box center [419, 140] width 337 height 176
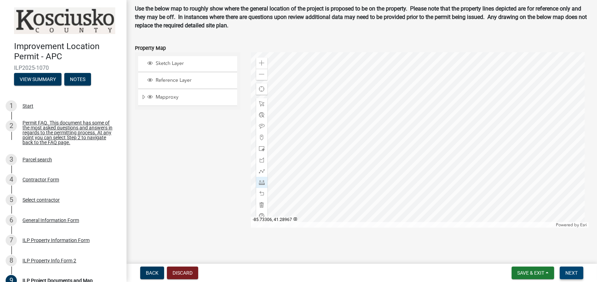
click at [574, 273] on span "Next" at bounding box center [571, 273] width 12 height 6
click at [570, 275] on span "Next" at bounding box center [571, 273] width 12 height 6
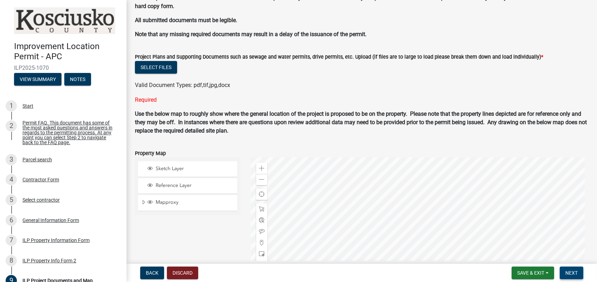
scroll to position [642, 0]
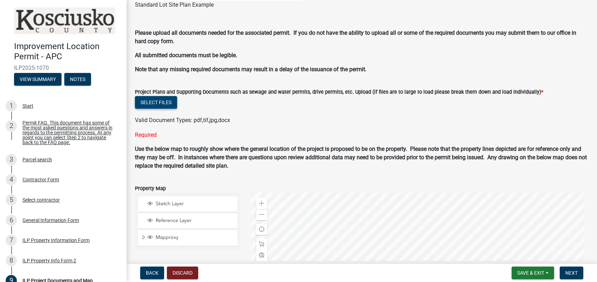
click at [163, 101] on button "Select files" at bounding box center [156, 102] width 42 height 13
click at [162, 101] on button "Select files" at bounding box center [156, 102] width 42 height 13
click at [149, 99] on button "Select files" at bounding box center [156, 102] width 42 height 13
click at [163, 106] on button "Select files" at bounding box center [156, 102] width 42 height 13
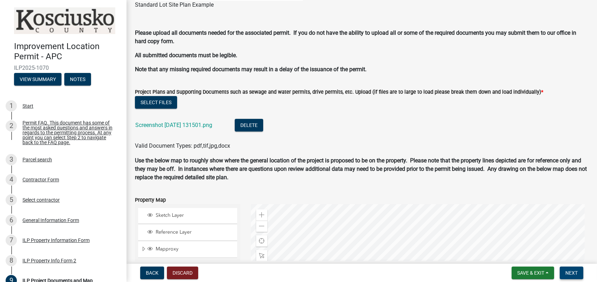
click at [571, 275] on span "Next" at bounding box center [571, 273] width 12 height 6
click at [577, 275] on span "Next" at bounding box center [571, 273] width 12 height 6
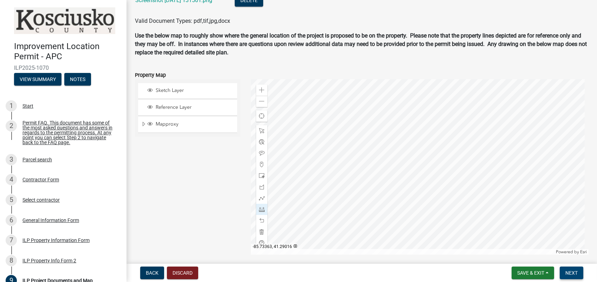
scroll to position [782, 0]
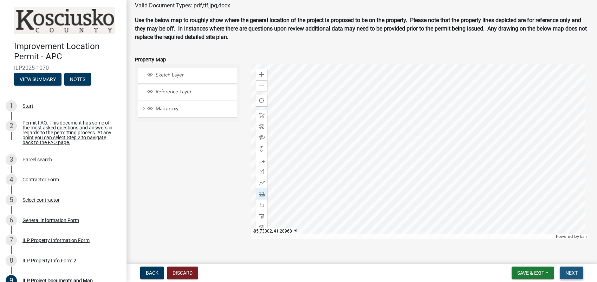
click at [572, 275] on span "Next" at bounding box center [571, 273] width 12 height 6
click at [572, 273] on span "Next" at bounding box center [571, 273] width 12 height 6
click at [178, 94] on span "Reference Layer" at bounding box center [194, 92] width 81 height 6
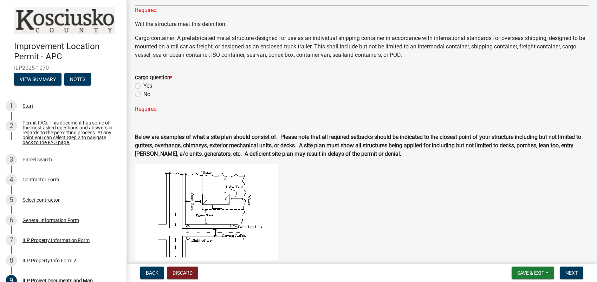
scroll to position [256, 0]
click at [143, 95] on label "No" at bounding box center [146, 95] width 7 height 8
click at [143, 95] on input "No" at bounding box center [145, 93] width 5 height 5
radio input "true"
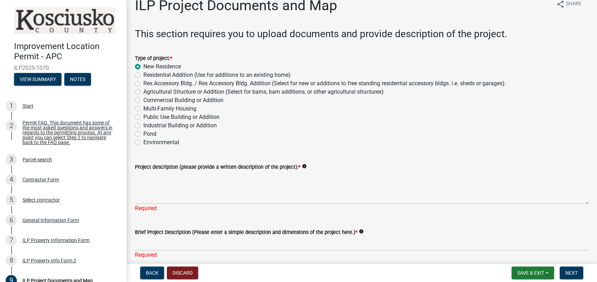
scroll to position [10, 0]
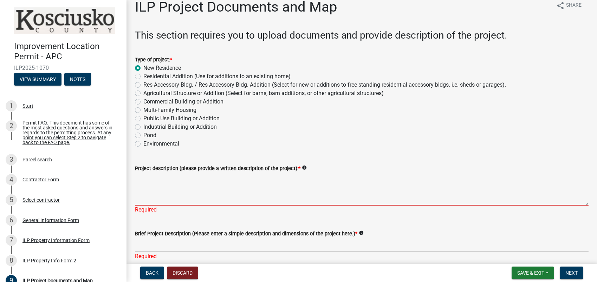
click at [171, 201] on textarea "Project description (please provide a written description of the project): *" at bounding box center [361, 189] width 453 height 33
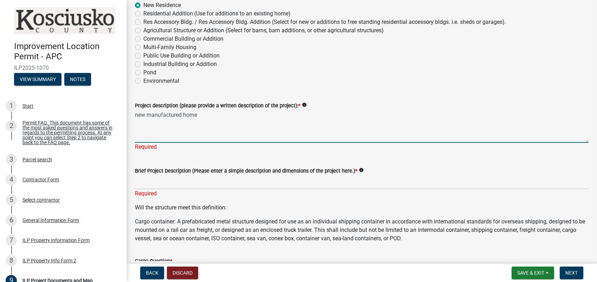
scroll to position [80, 0]
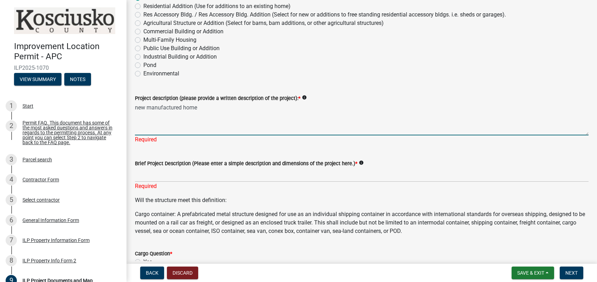
type textarea "new manufactured home"
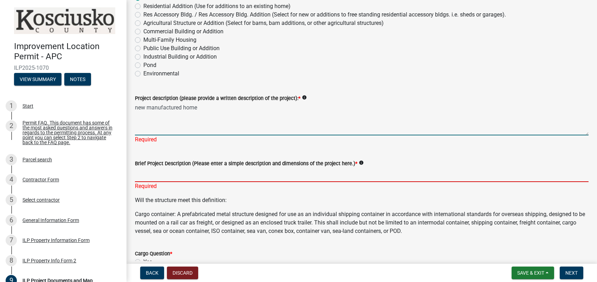
click at [196, 171] on input "Brief Project Description (Please enter a simple description and dimensions of …" at bounding box center [361, 175] width 453 height 14
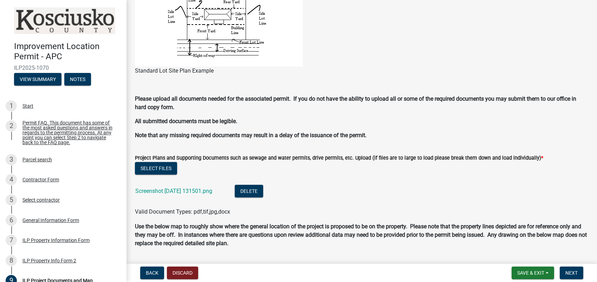
scroll to position [572, 0]
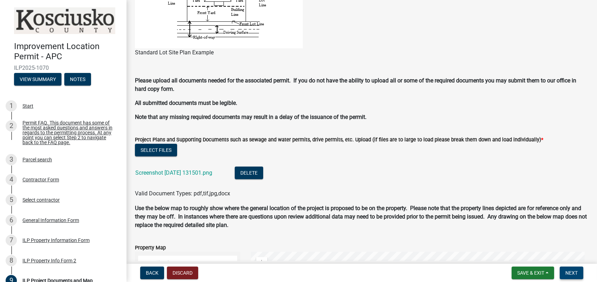
click at [572, 275] on span "Next" at bounding box center [571, 273] width 12 height 6
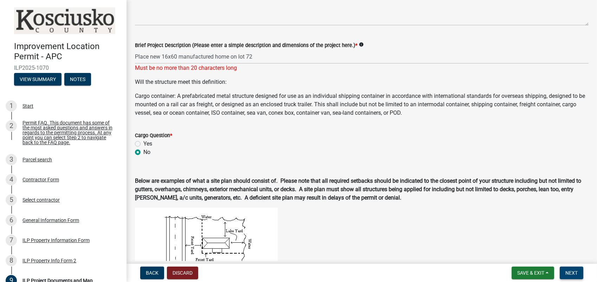
scroll to position [150, 0]
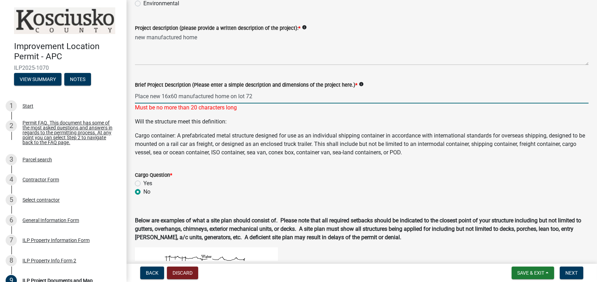
drag, startPoint x: 150, startPoint y: 94, endPoint x: 92, endPoint y: 92, distance: 58.0
click at [93, 92] on div "Improvement Location Permit - APC ILP2025-1070 View Summary Notes 1 Start 2 Per…" at bounding box center [298, 141] width 597 height 282
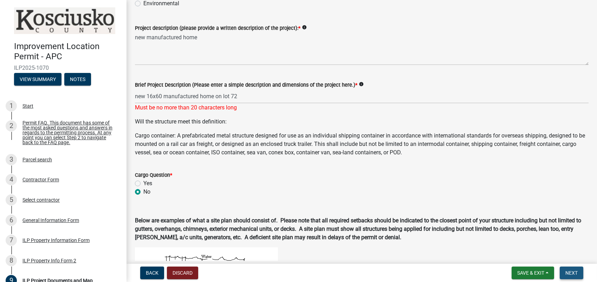
click at [570, 274] on span "Next" at bounding box center [571, 273] width 12 height 6
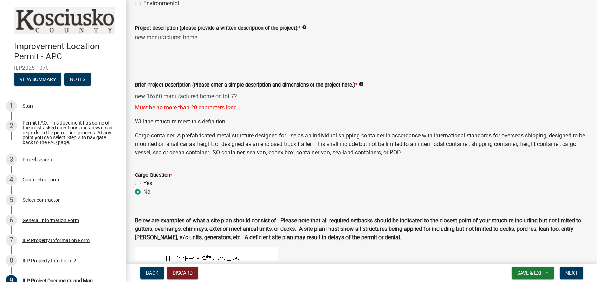
drag, startPoint x: 242, startPoint y: 94, endPoint x: 200, endPoint y: 96, distance: 41.5
click at [200, 96] on input "new 16x60 manufactured home on lot 72" at bounding box center [361, 96] width 453 height 14
type input "new 16x60 mh"
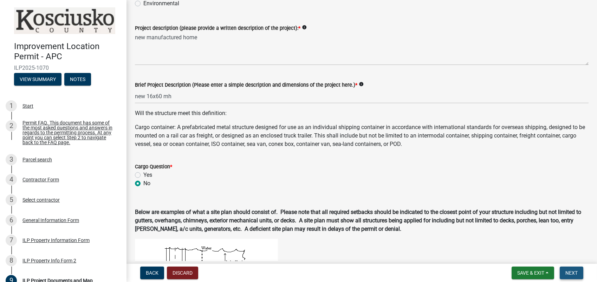
click at [572, 274] on span "Next" at bounding box center [571, 273] width 12 height 6
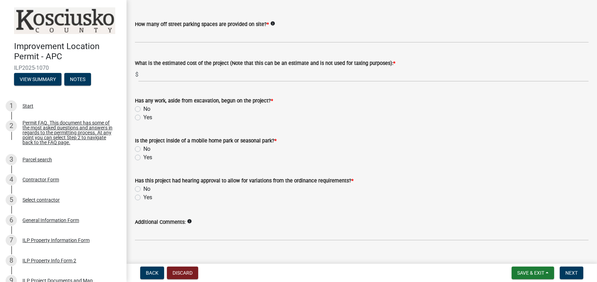
scroll to position [504, 0]
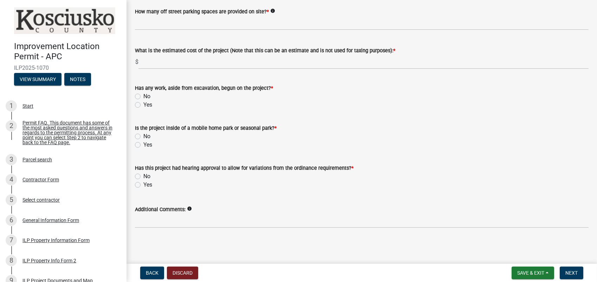
click at [143, 104] on label "Yes" at bounding box center [147, 105] width 9 height 8
click at [143, 104] on input "Yes" at bounding box center [145, 103] width 5 height 5
radio input "true"
click at [143, 144] on label "Yes" at bounding box center [147, 145] width 9 height 8
click at [143, 144] on input "Yes" at bounding box center [145, 143] width 5 height 5
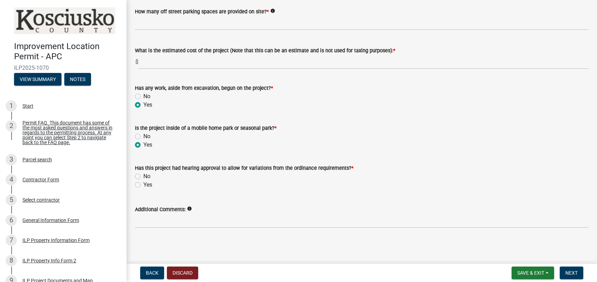
radio input "true"
click at [143, 177] on label "No" at bounding box center [146, 176] width 7 height 8
click at [143, 177] on input "No" at bounding box center [145, 174] width 5 height 5
radio input "true"
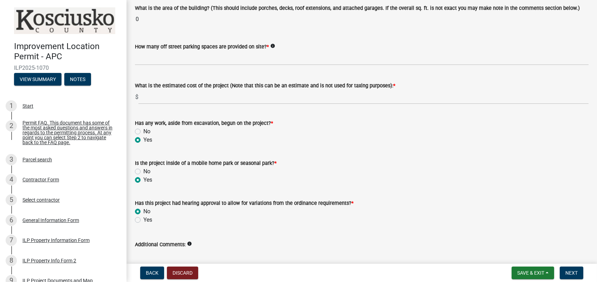
scroll to position [434, 0]
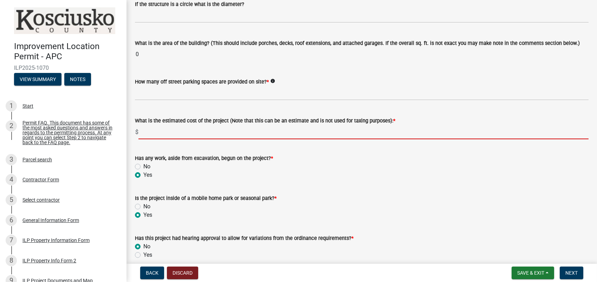
click at [163, 131] on input "text" at bounding box center [363, 132] width 450 height 14
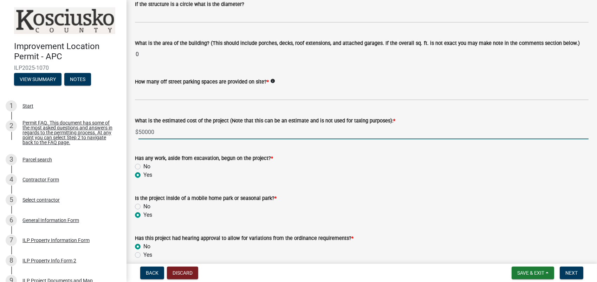
type input "50000"
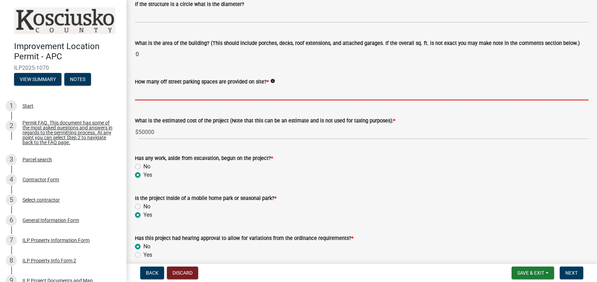
click at [164, 92] on input "text" at bounding box center [361, 93] width 453 height 14
type input "2"
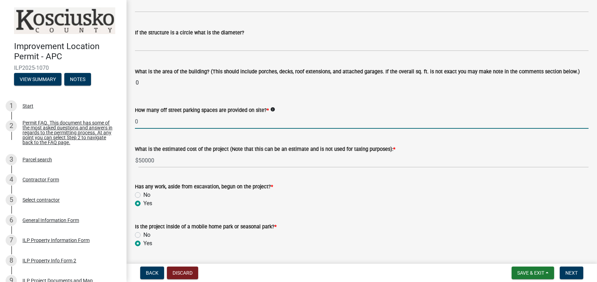
scroll to position [399, 0]
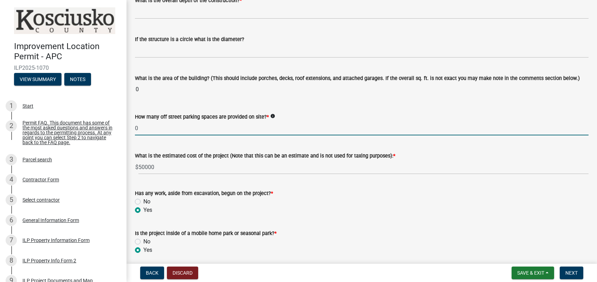
type input "0"
click at [136, 92] on input "0" at bounding box center [361, 90] width 453 height 14
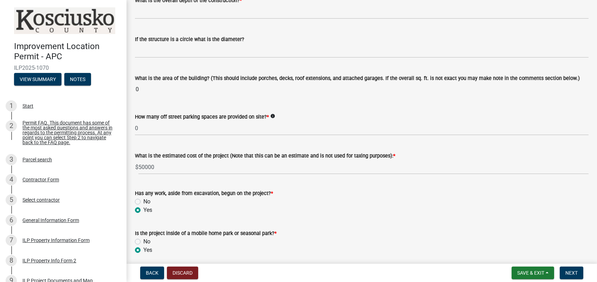
drag, startPoint x: 145, startPoint y: 89, endPoint x: 133, endPoint y: 90, distance: 11.3
click at [133, 90] on div "What is the area of the building? (This should include porches, decks, roof ext…" at bounding box center [362, 80] width 464 height 32
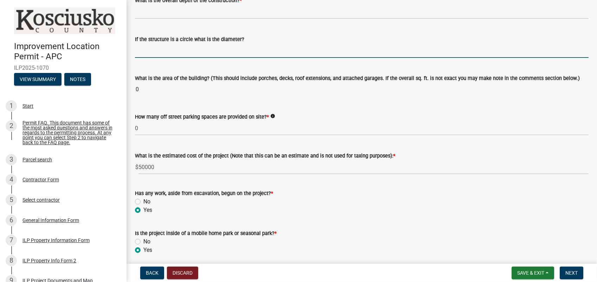
drag, startPoint x: 133, startPoint y: 90, endPoint x: 215, endPoint y: 46, distance: 92.7
click at [215, 46] on input "text" at bounding box center [361, 51] width 453 height 14
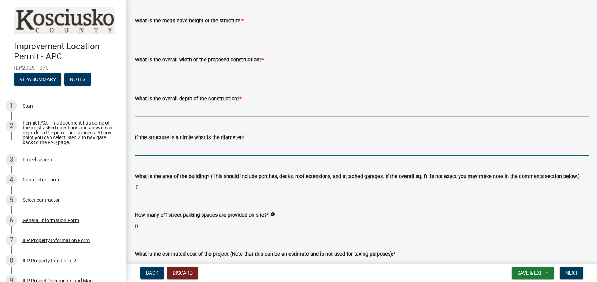
scroll to position [294, 0]
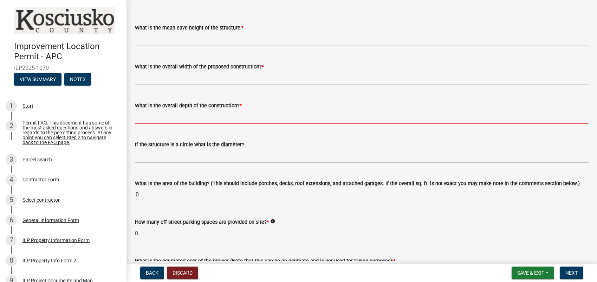
click at [148, 115] on input "text" at bounding box center [361, 117] width 453 height 14
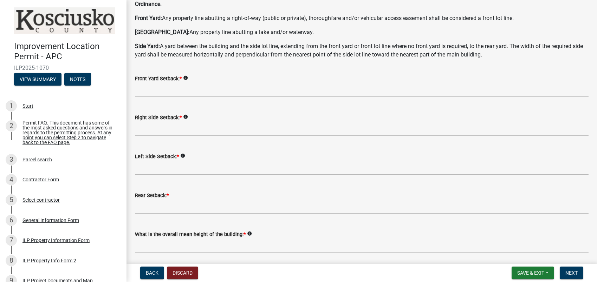
scroll to position [13, 0]
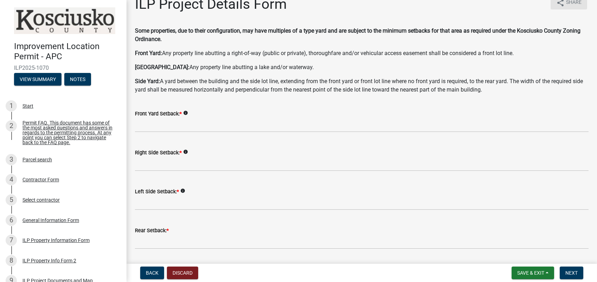
type input "60.00"
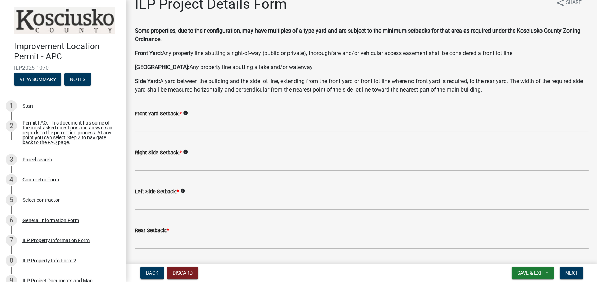
click at [162, 121] on input "text" at bounding box center [361, 125] width 453 height 14
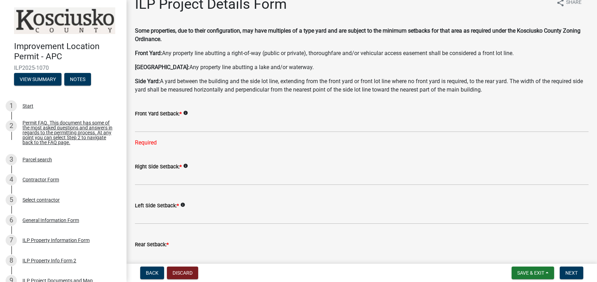
click at [187, 113] on icon "info" at bounding box center [185, 113] width 5 height 5
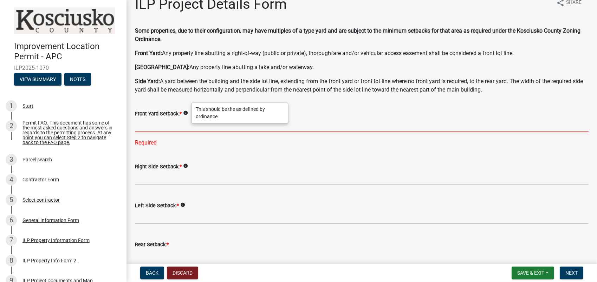
click at [152, 126] on input "text" at bounding box center [361, 125] width 453 height 14
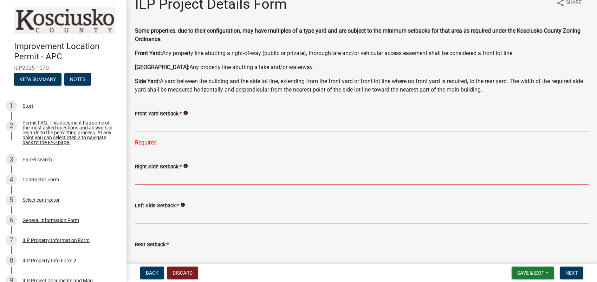
click at [149, 180] on input "text" at bounding box center [361, 178] width 453 height 14
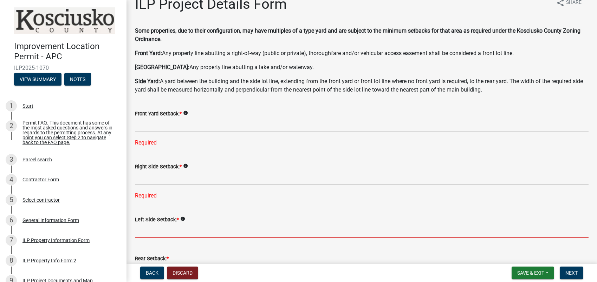
click at [167, 218] on form "Left Side Setback: * info" at bounding box center [361, 227] width 453 height 23
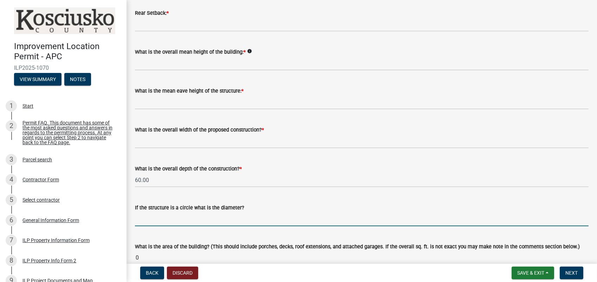
scroll to position [272, 0]
click at [176, 222] on input "text" at bounding box center [361, 219] width 453 height 14
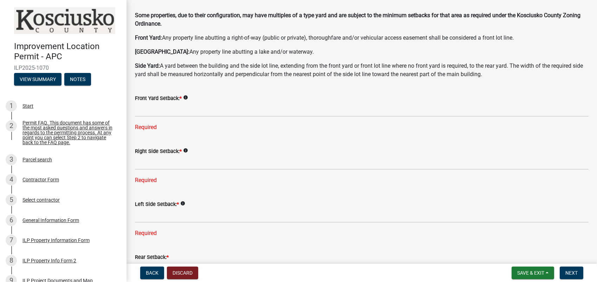
scroll to position [0, 0]
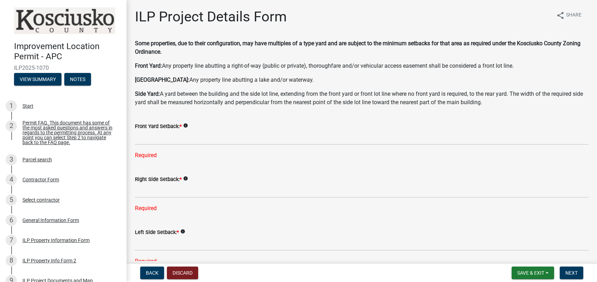
type input "0"
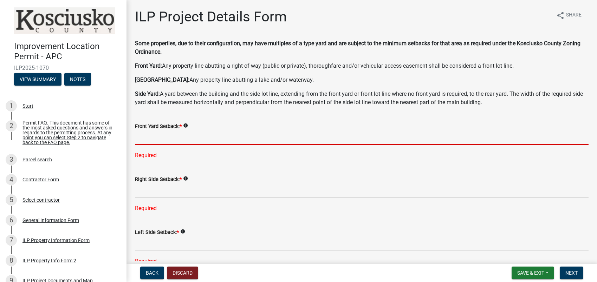
click at [144, 139] on input "text" at bounding box center [361, 138] width 453 height 14
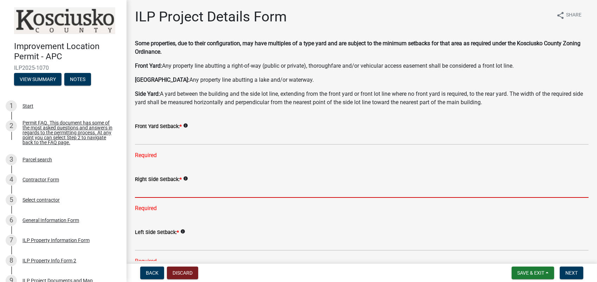
click at [160, 189] on input "text" at bounding box center [361, 191] width 453 height 14
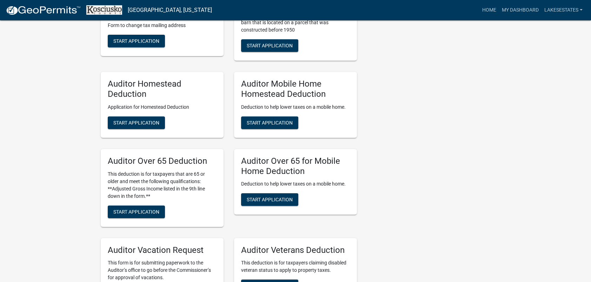
scroll to position [562, 0]
